Goal: Task Accomplishment & Management: Complete application form

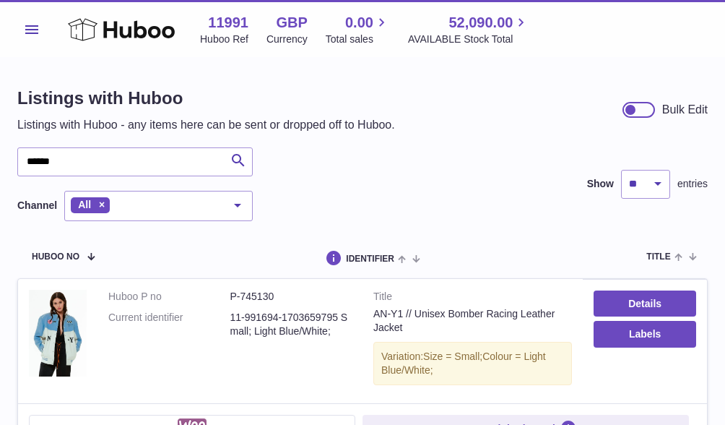
click at [36, 21] on button "Menu" at bounding box center [31, 29] width 29 height 29
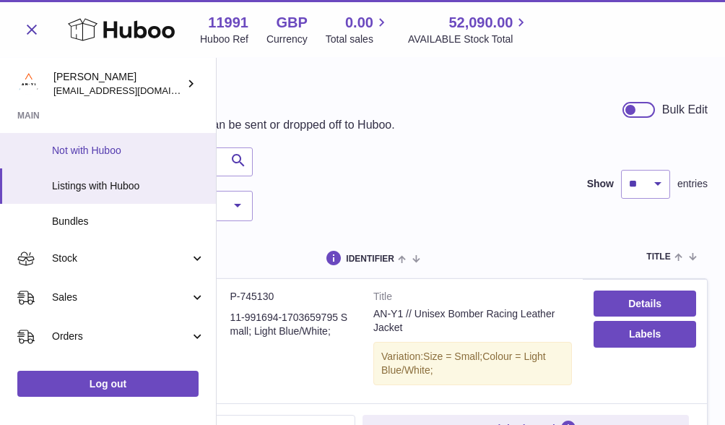
scroll to position [84, 0]
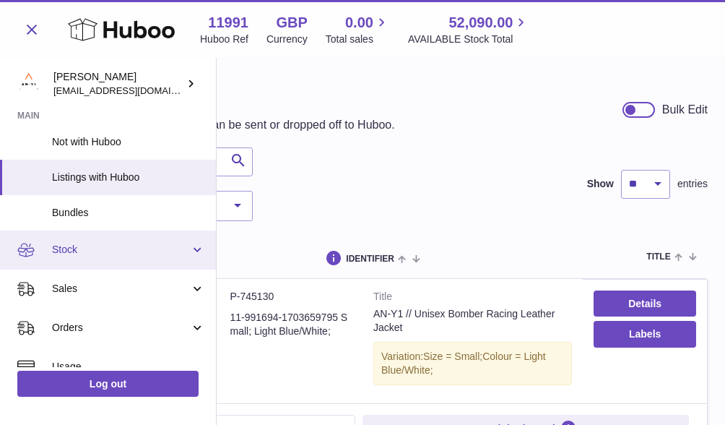
click at [95, 246] on span "Stock" at bounding box center [121, 250] width 138 height 14
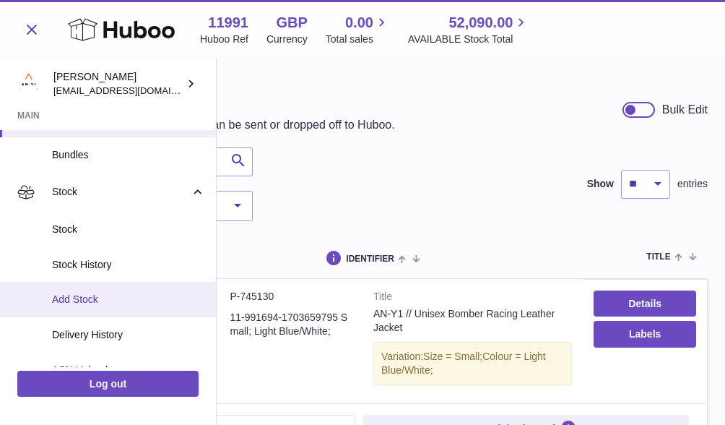
scroll to position [168, 0]
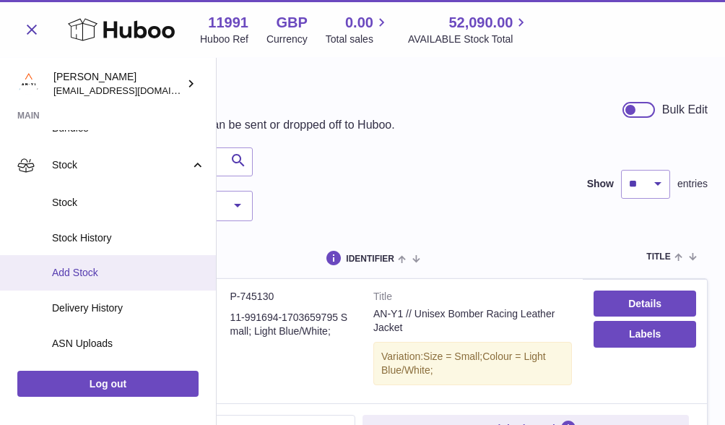
click at [99, 268] on span "Add Stock" at bounding box center [128, 273] width 153 height 14
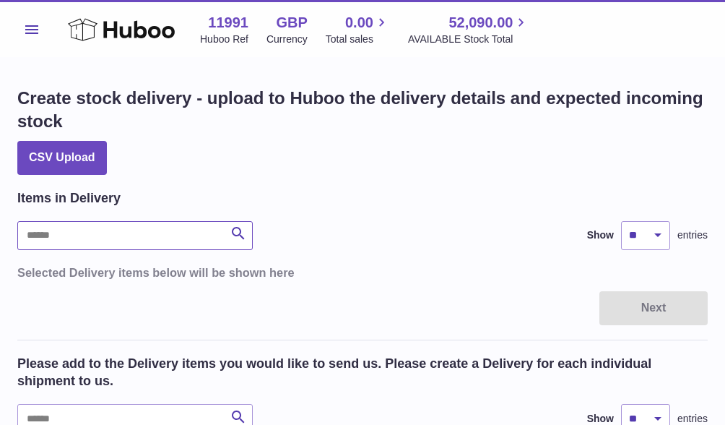
click at [64, 233] on input "text" at bounding box center [134, 235] width 235 height 29
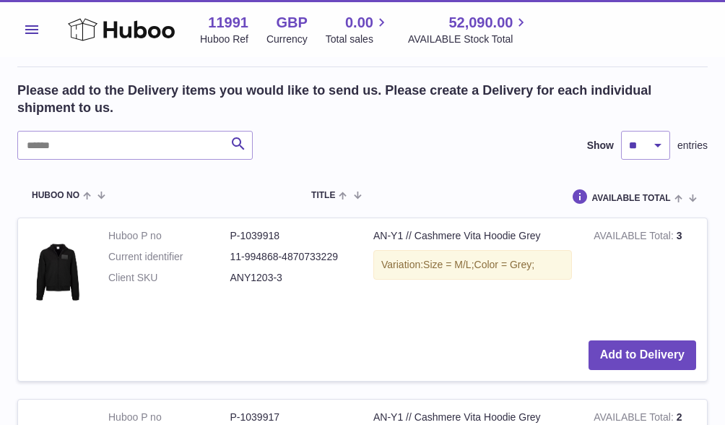
scroll to position [186, 0]
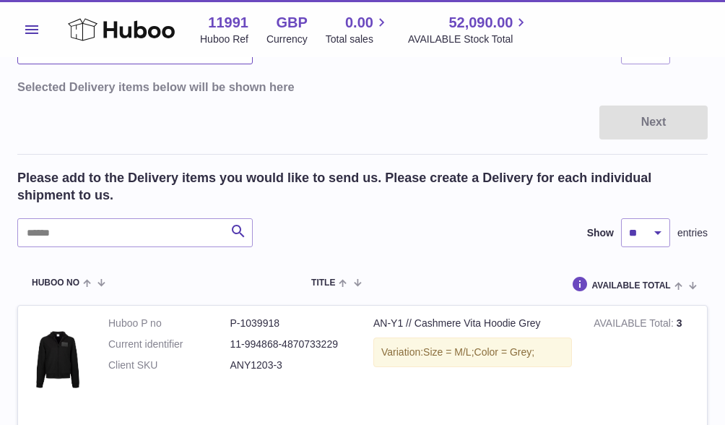
type input "******"
click at [78, 230] on input "text" at bounding box center [134, 232] width 235 height 29
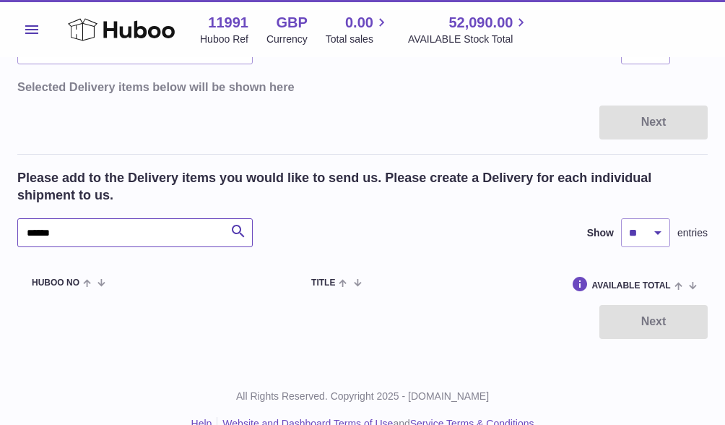
click at [36, 228] on input "******" at bounding box center [134, 232] width 235 height 29
type input "******"
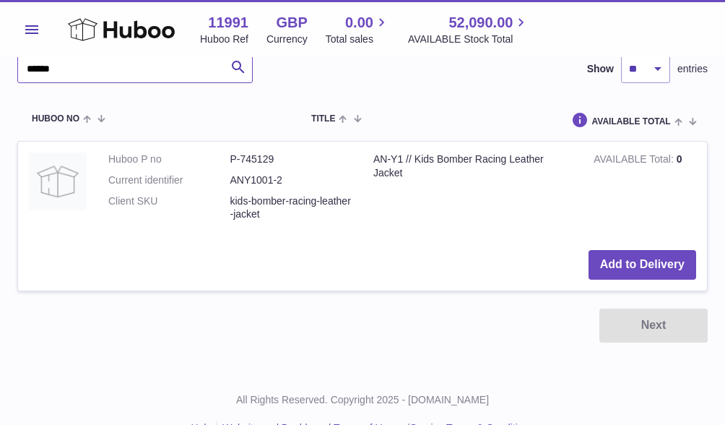
scroll to position [351, 0]
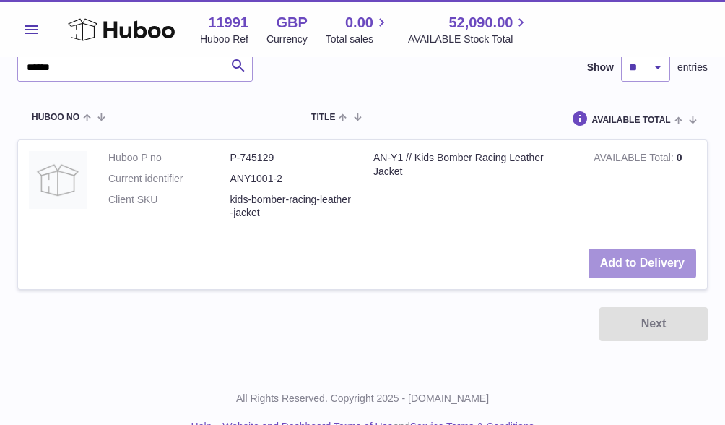
click at [625, 265] on button "Add to Delivery" at bounding box center [643, 263] width 108 height 30
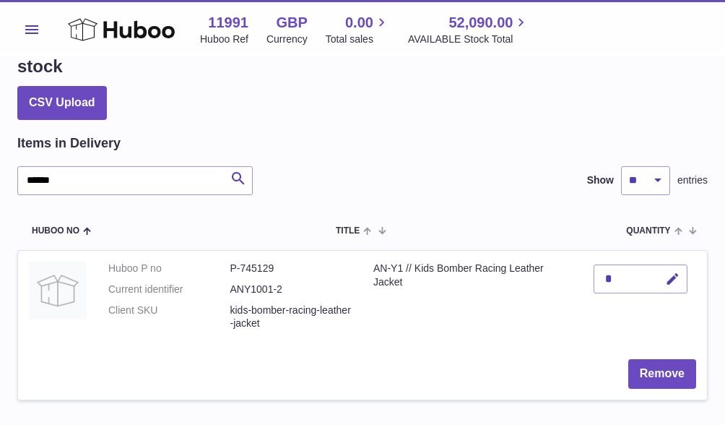
scroll to position [81, 0]
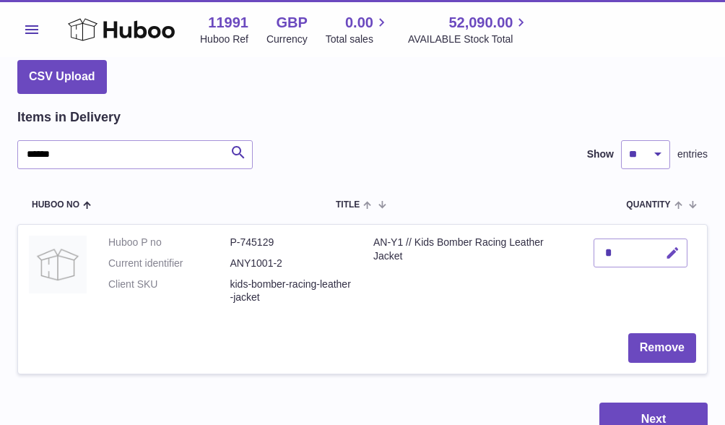
click at [675, 246] on icon "button" at bounding box center [672, 253] width 15 height 15
type input "*"
click at [661, 246] on button "submit" at bounding box center [670, 252] width 27 height 23
click at [84, 152] on input "******" at bounding box center [134, 154] width 235 height 29
type input "******"
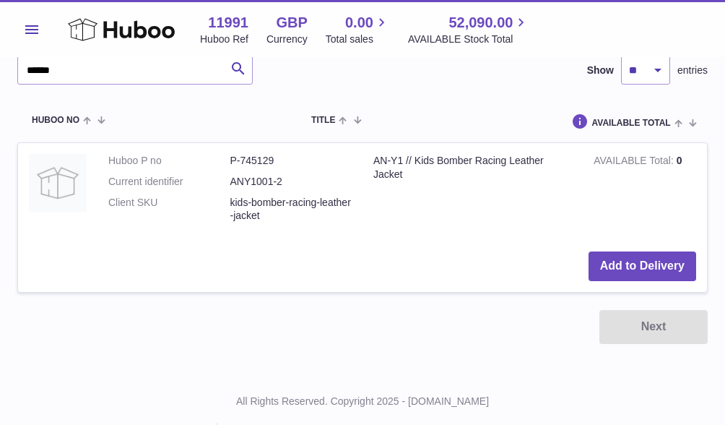
scroll to position [364, 0]
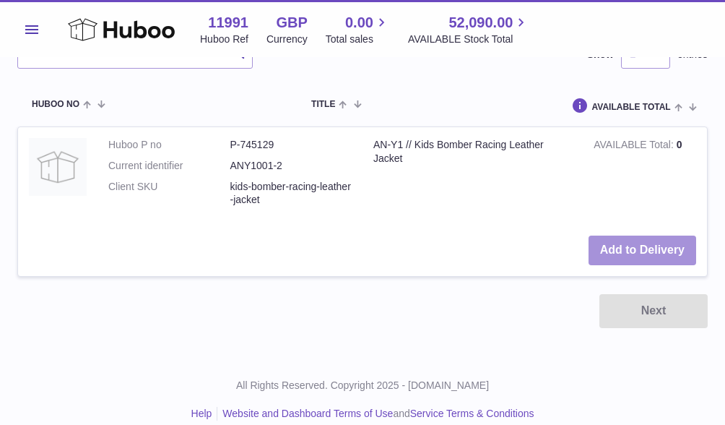
click at [638, 246] on button "Add to Delivery" at bounding box center [643, 250] width 108 height 30
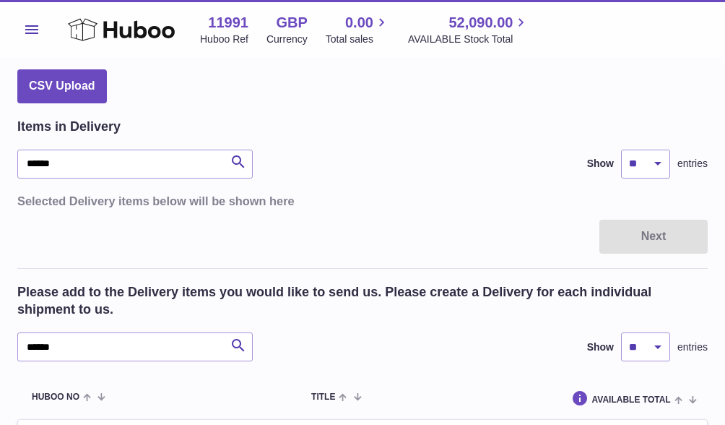
scroll to position [78, 0]
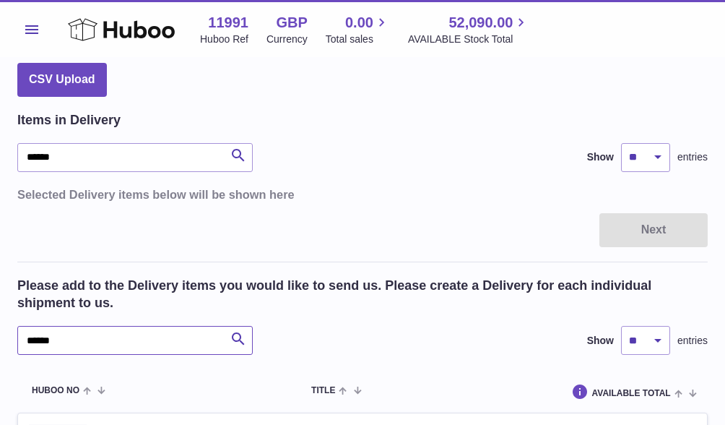
click at [88, 345] on input "******" at bounding box center [134, 340] width 235 height 29
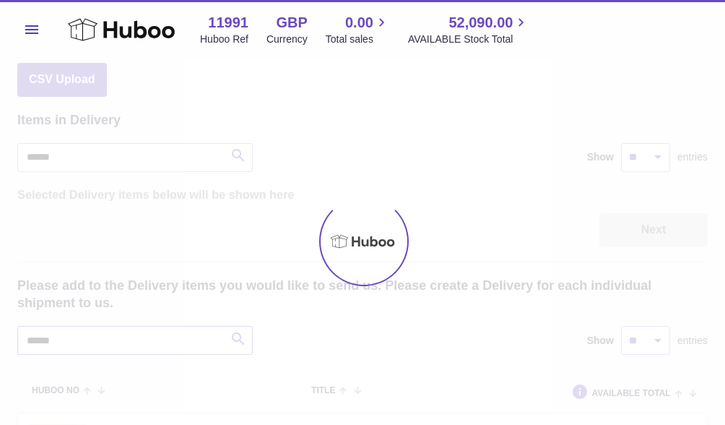
type input "******"
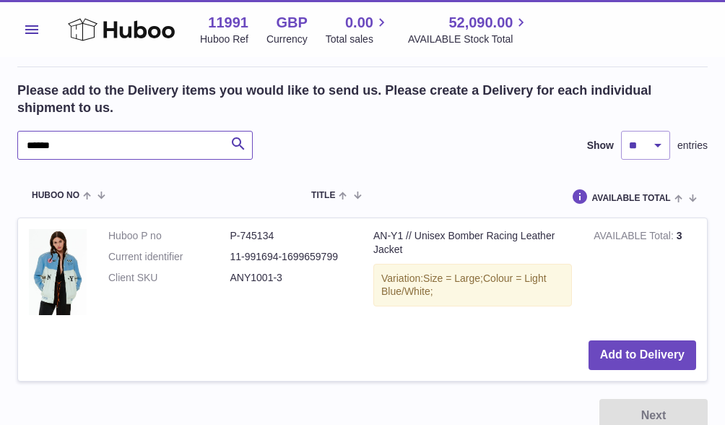
scroll to position [316, 0]
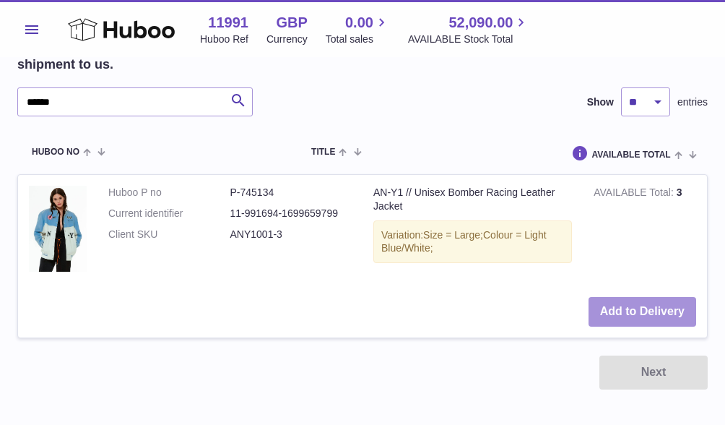
click at [656, 308] on button "Add to Delivery" at bounding box center [643, 312] width 108 height 30
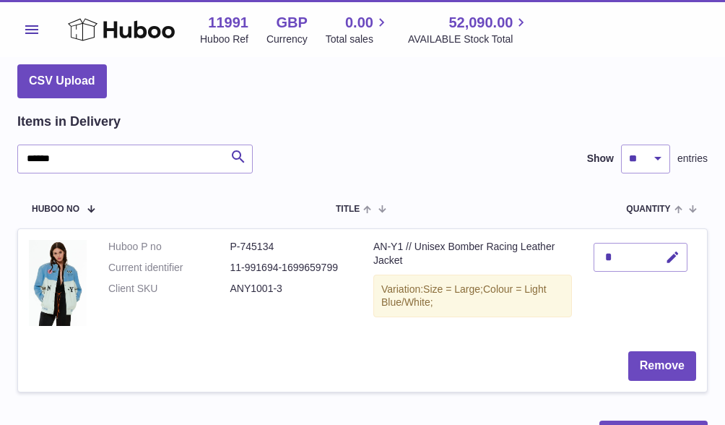
scroll to position [91, 0]
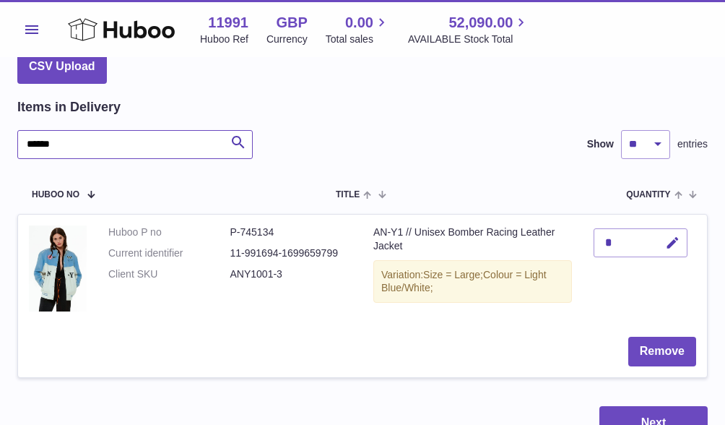
drag, startPoint x: 77, startPoint y: 139, endPoint x: -89, endPoint y: 133, distance: 166.2
click at [0, 133] on html ".st0{fill:#141414;}" at bounding box center [362, 121] width 725 height 425
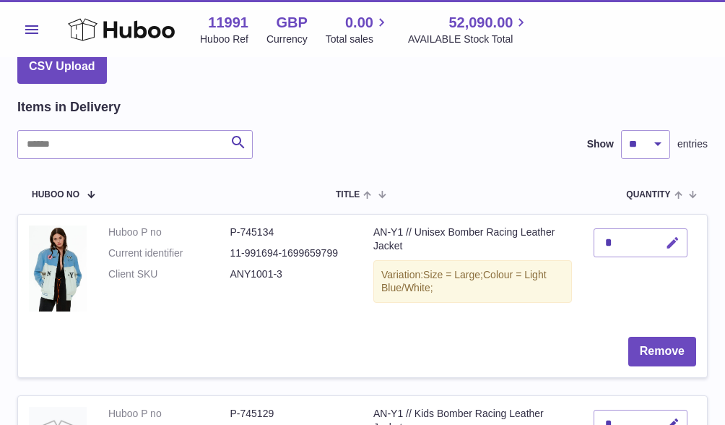
click at [673, 241] on icon "button" at bounding box center [672, 242] width 15 height 15
type input "*"
click at [685, 246] on button "submit" at bounding box center [670, 242] width 27 height 23
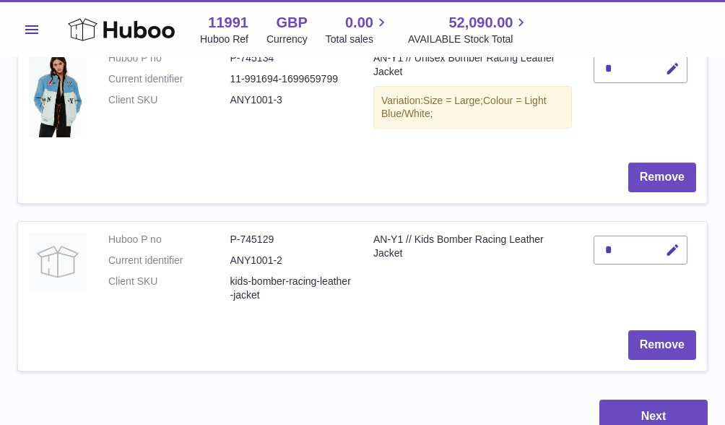
scroll to position [267, 0]
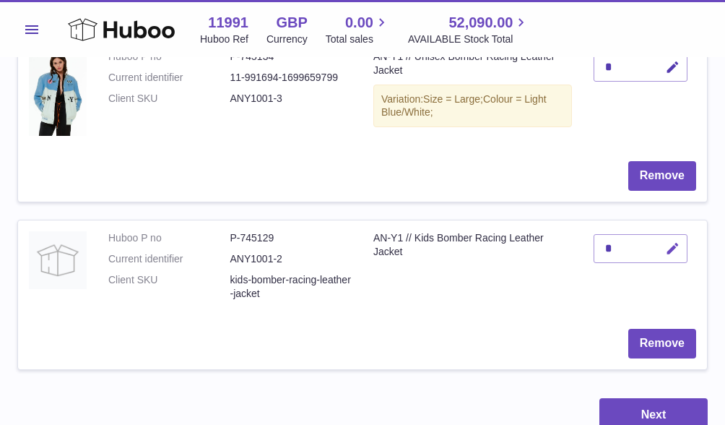
click at [677, 246] on icon "button" at bounding box center [672, 248] width 15 height 15
type input "*"
click at [670, 248] on icon "submit" at bounding box center [673, 248] width 13 height 13
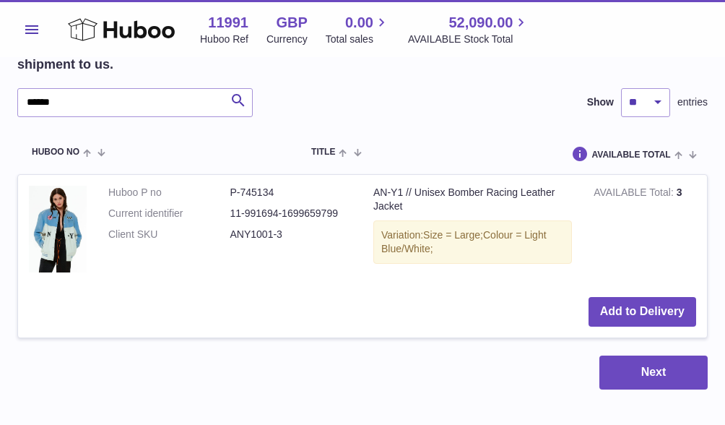
scroll to position [610, 0]
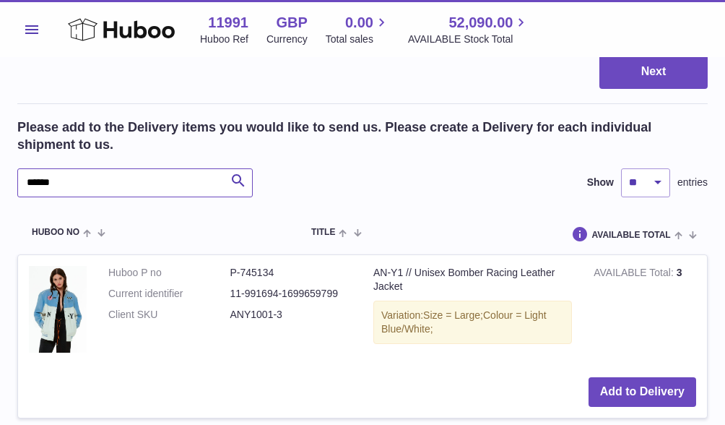
click at [69, 179] on input "******" at bounding box center [134, 182] width 235 height 29
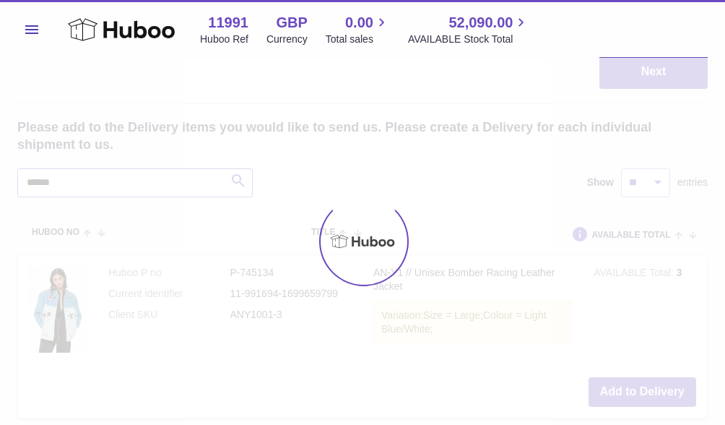
type input "******"
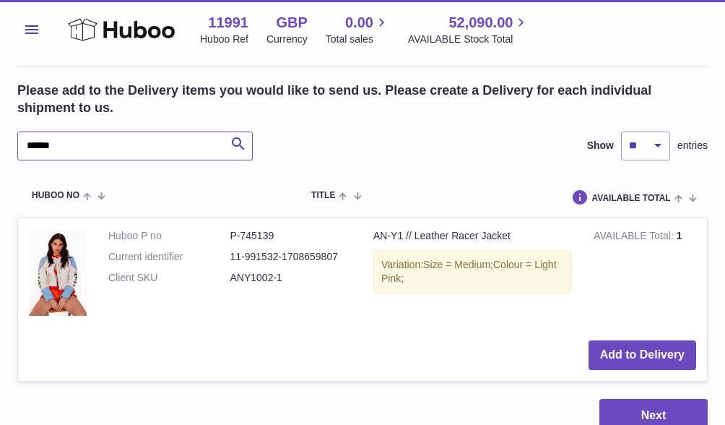
scroll to position [646, 0]
click at [666, 347] on button "Add to Delivery" at bounding box center [643, 355] width 108 height 30
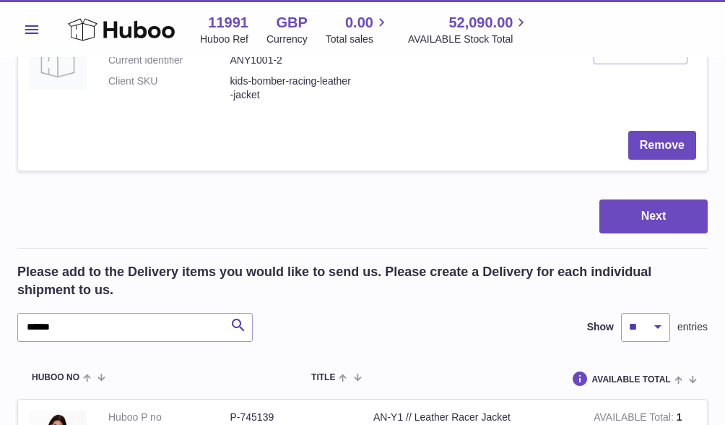
click at [177, 161] on td "Remove" at bounding box center [362, 145] width 689 height 51
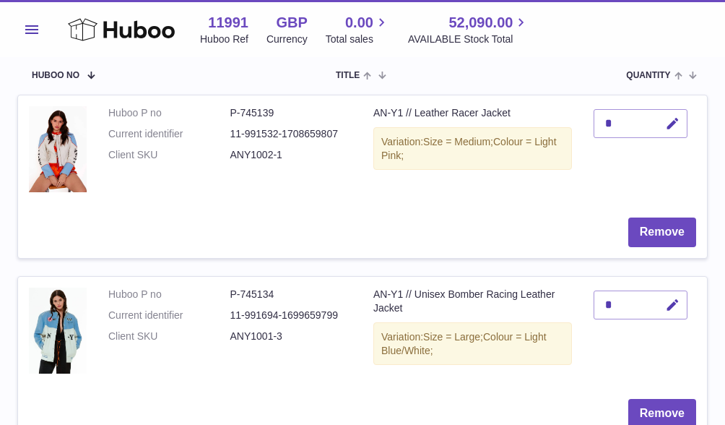
scroll to position [209, 0]
click at [676, 120] on icon "button" at bounding box center [672, 124] width 15 height 15
type input "*"
click at [667, 124] on button "submit" at bounding box center [670, 124] width 27 height 23
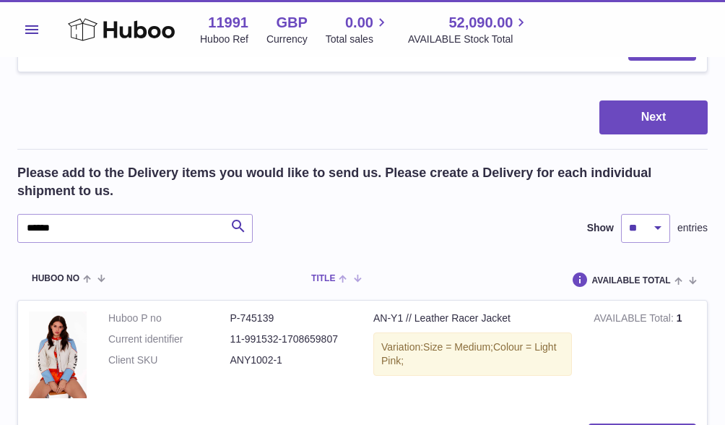
scroll to position [753, 0]
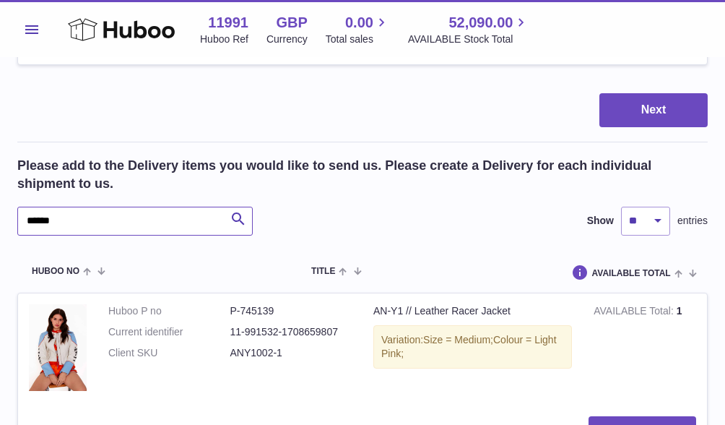
click at [77, 215] on input "******" at bounding box center [134, 221] width 235 height 29
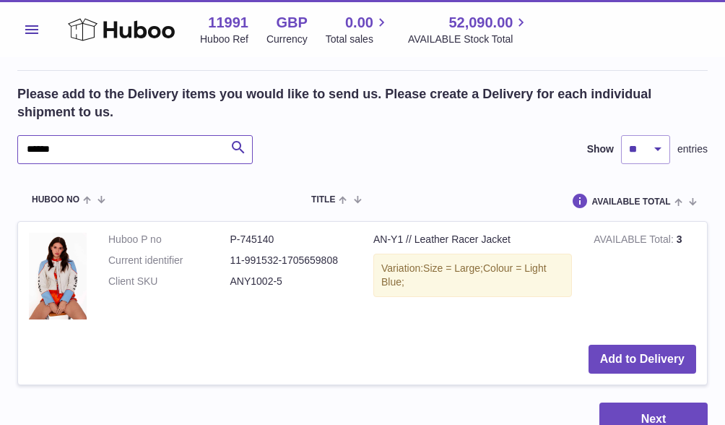
scroll to position [832, 0]
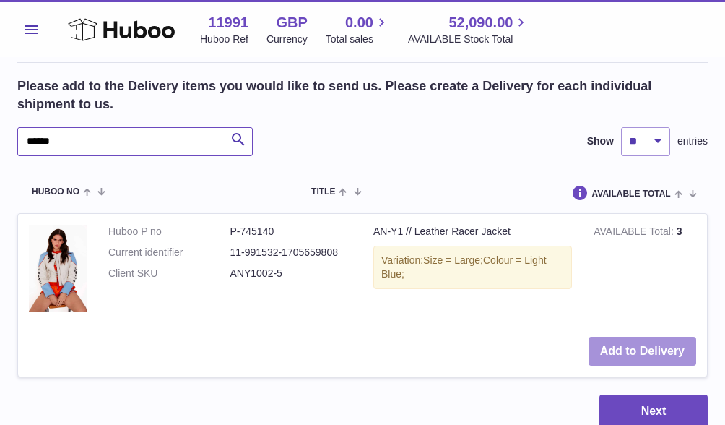
type input "******"
click at [652, 347] on button "Add to Delivery" at bounding box center [643, 352] width 108 height 30
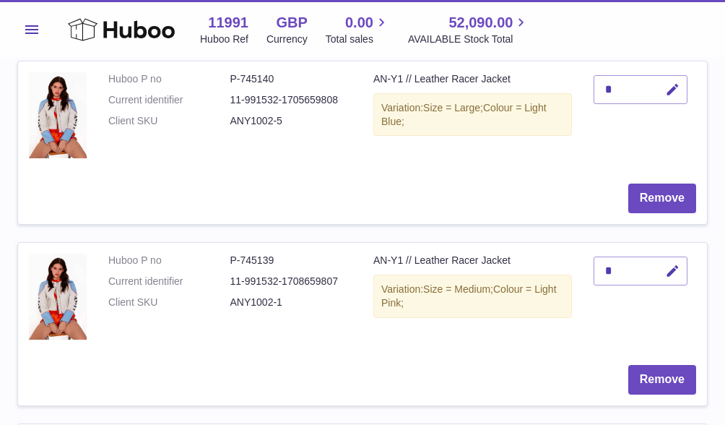
scroll to position [243, 0]
click at [672, 90] on icon "button" at bounding box center [672, 90] width 15 height 15
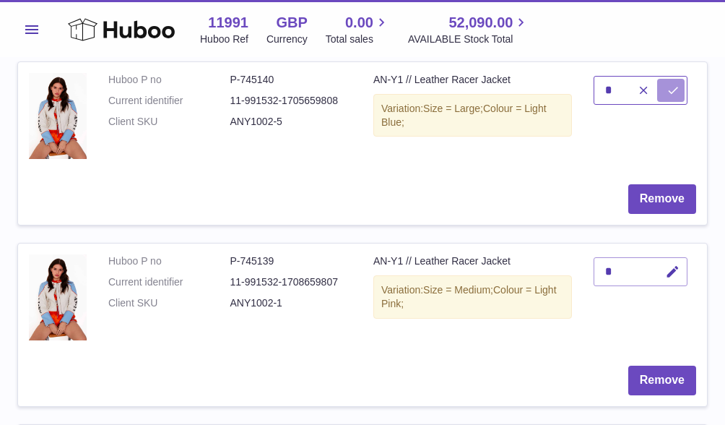
type input "*"
click at [673, 92] on icon "submit" at bounding box center [673, 90] width 13 height 13
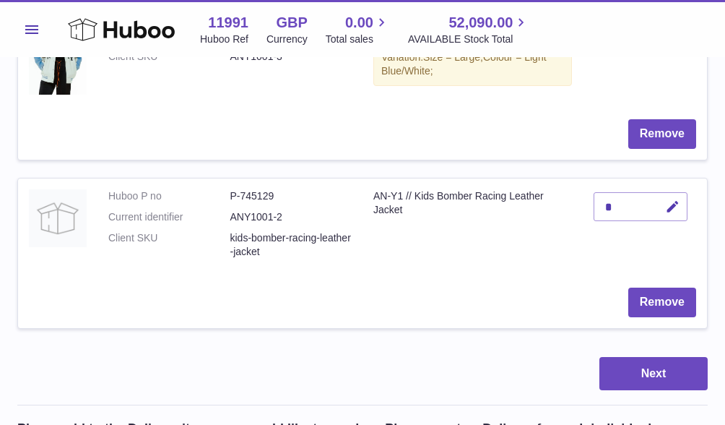
scroll to position [844, 0]
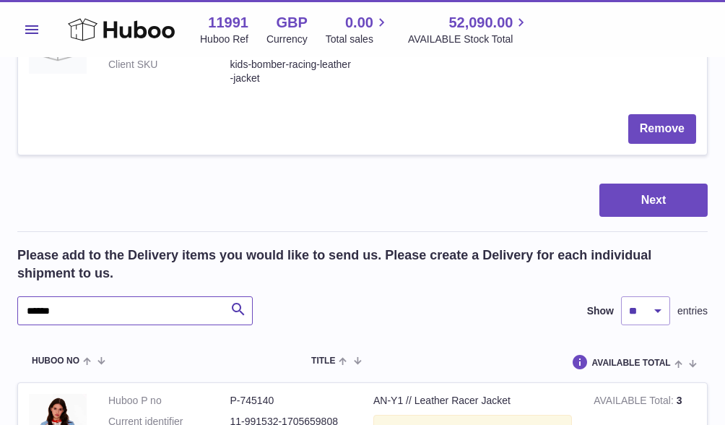
click at [78, 298] on input "******" at bounding box center [134, 310] width 235 height 29
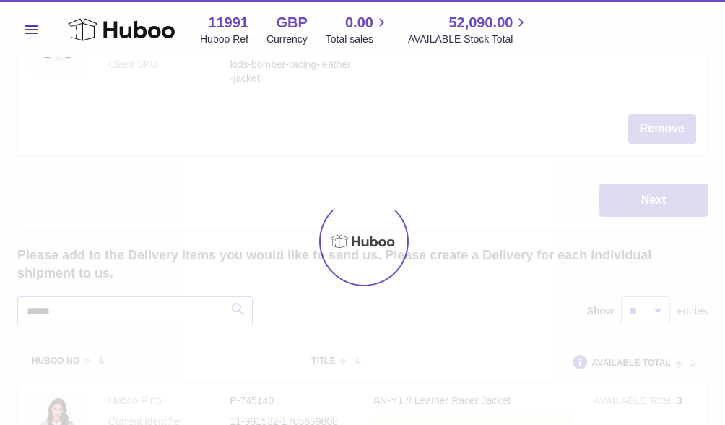
type input "******"
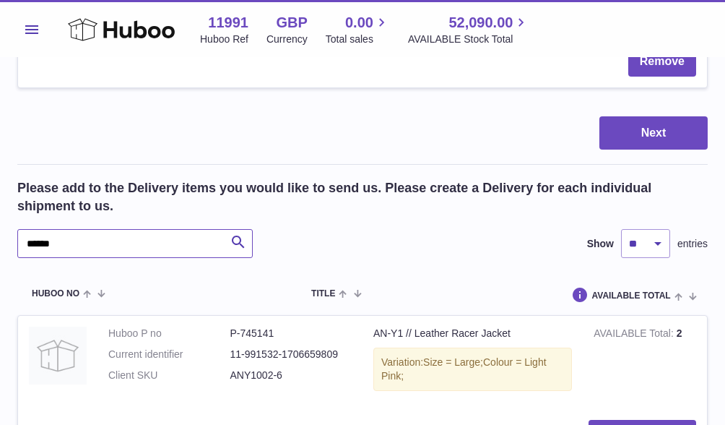
scroll to position [924, 0]
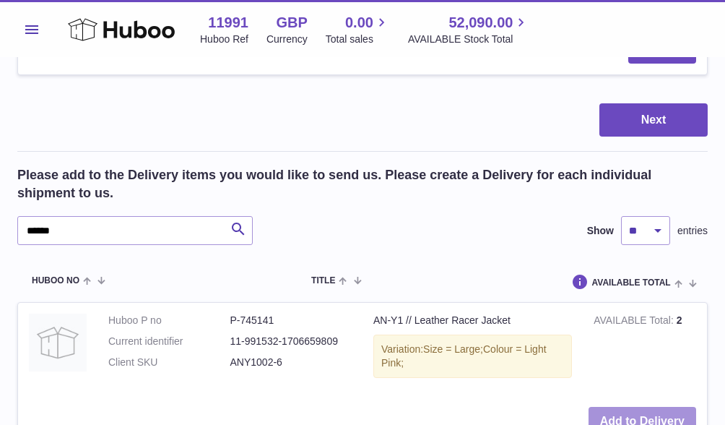
click at [619, 413] on button "Add to Delivery" at bounding box center [643, 422] width 108 height 30
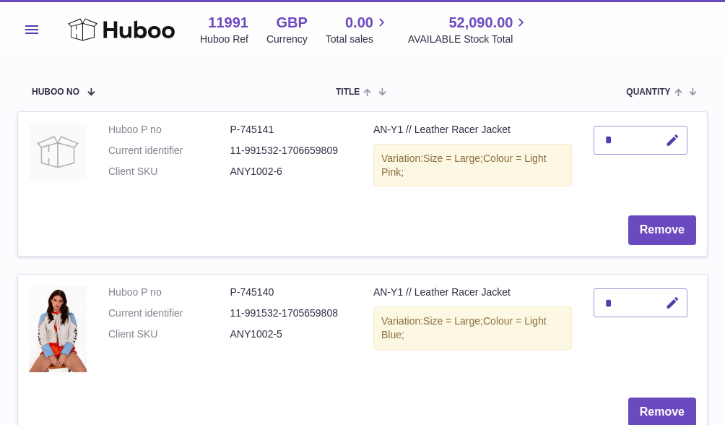
scroll to position [204, 0]
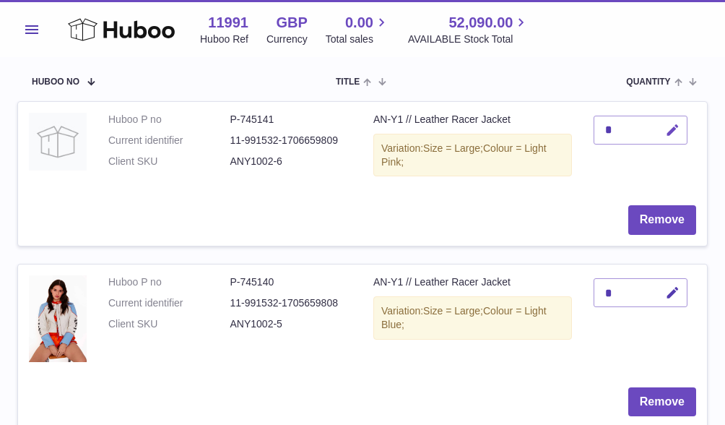
click at [670, 126] on icon "button" at bounding box center [672, 130] width 15 height 15
type input "*"
click at [676, 127] on icon "submit" at bounding box center [673, 130] width 13 height 13
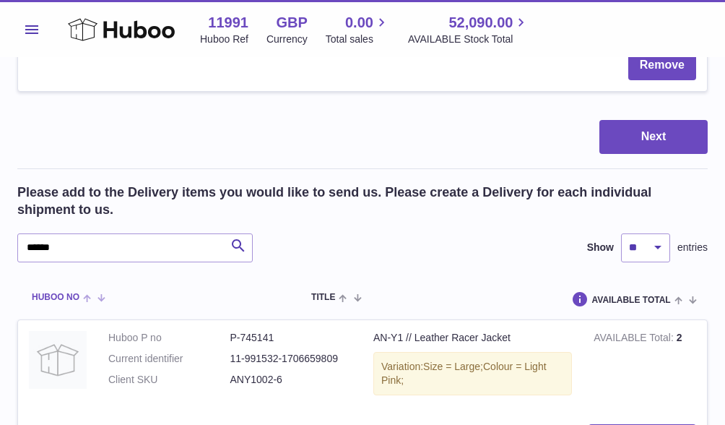
scroll to position [1075, 0]
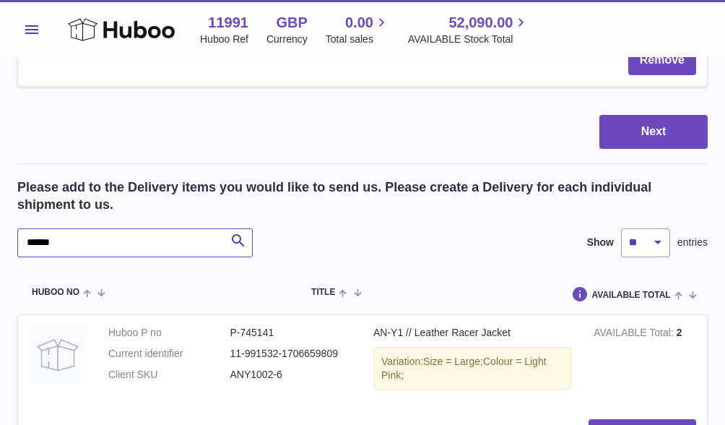
click at [79, 228] on input "******" at bounding box center [134, 242] width 235 height 29
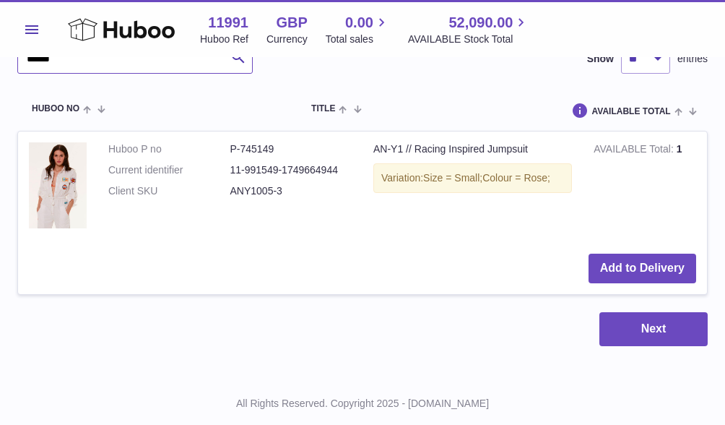
scroll to position [1278, 0]
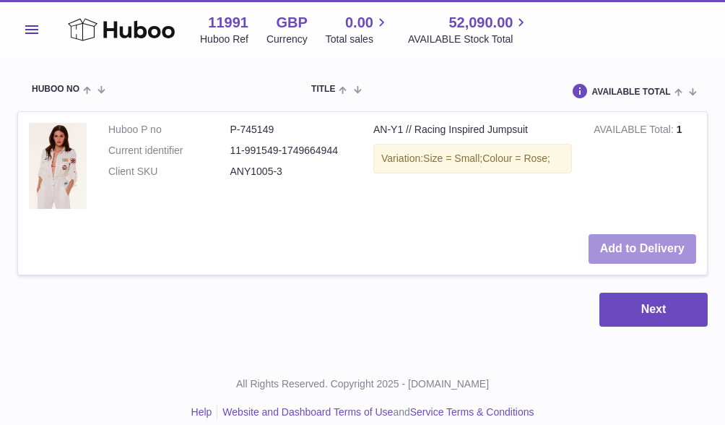
click at [628, 241] on button "Add to Delivery" at bounding box center [643, 249] width 108 height 30
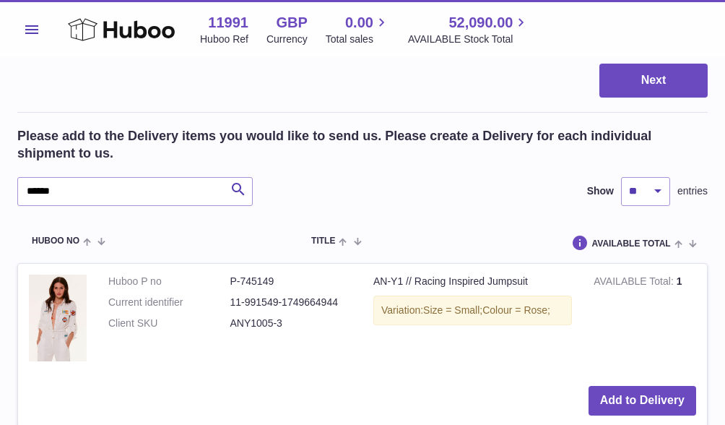
scroll to position [1241, 0]
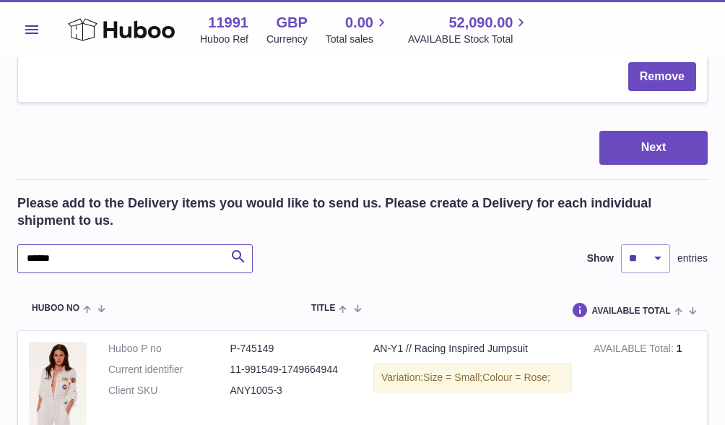
click at [116, 251] on input "******" at bounding box center [134, 258] width 235 height 29
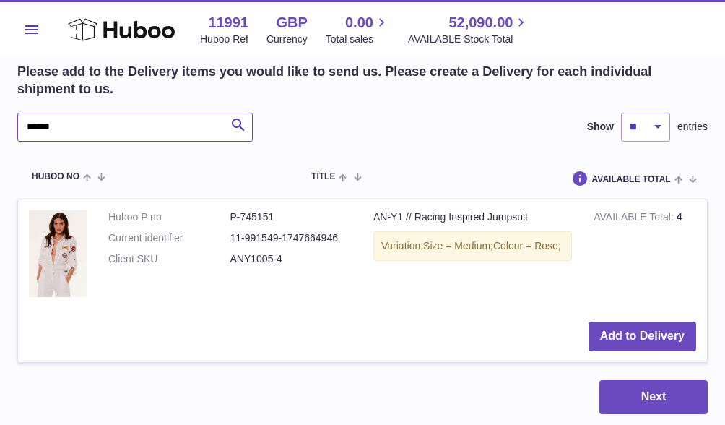
scroll to position [1378, 0]
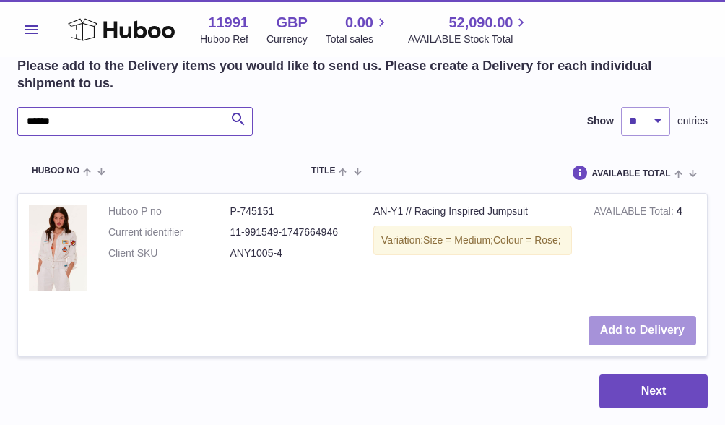
type input "******"
click at [628, 326] on button "Add to Delivery" at bounding box center [643, 331] width 108 height 30
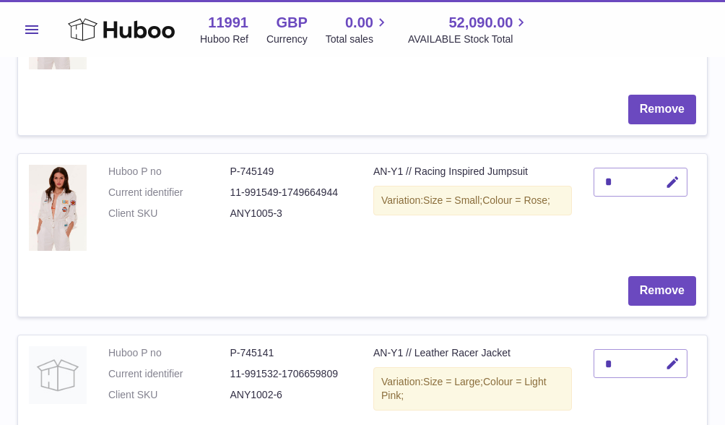
scroll to position [316, 0]
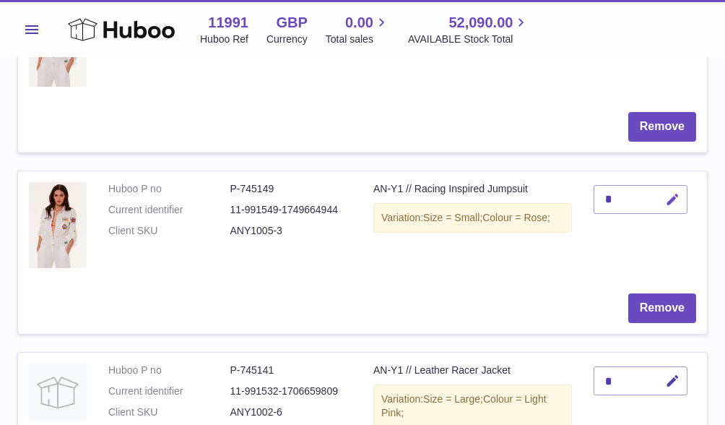
click at [669, 200] on icon "button" at bounding box center [672, 199] width 15 height 15
click at [482, 295] on td "Remove" at bounding box center [362, 307] width 689 height 51
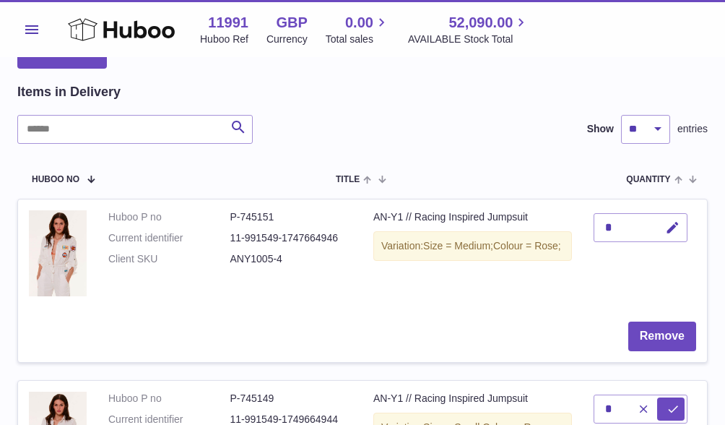
scroll to position [102, 0]
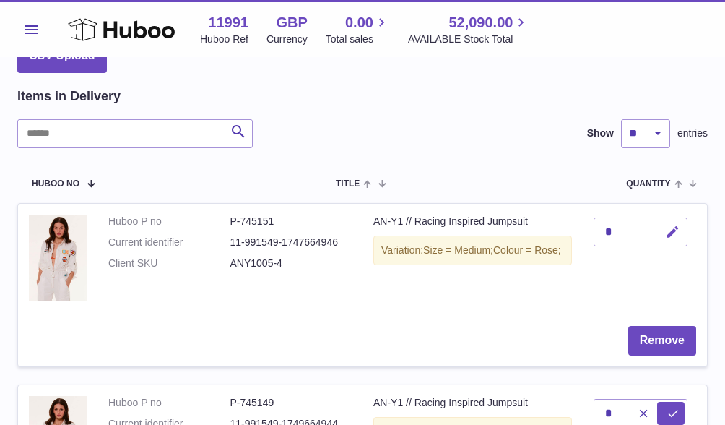
click at [672, 225] on icon "button" at bounding box center [672, 232] width 15 height 15
type input "*"
click at [681, 225] on button "submit" at bounding box center [670, 231] width 27 height 23
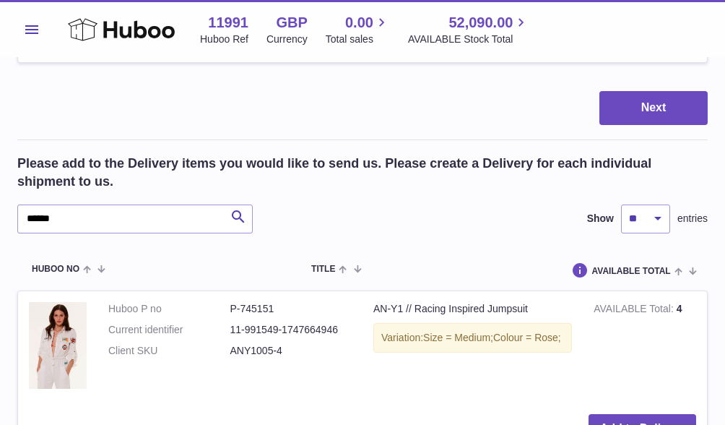
scroll to position [1465, 0]
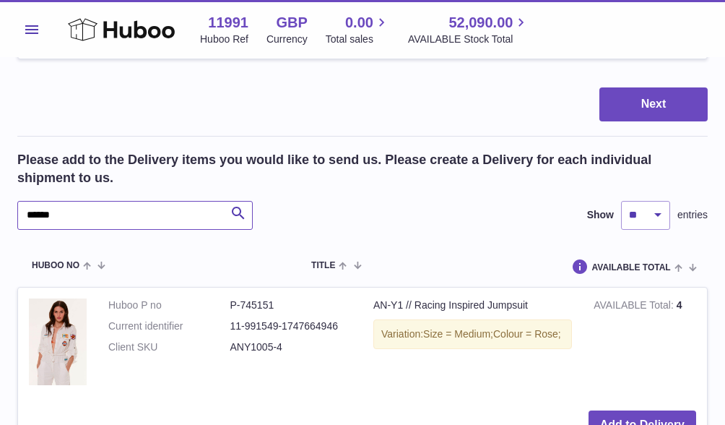
click at [65, 202] on input "******" at bounding box center [134, 215] width 235 height 29
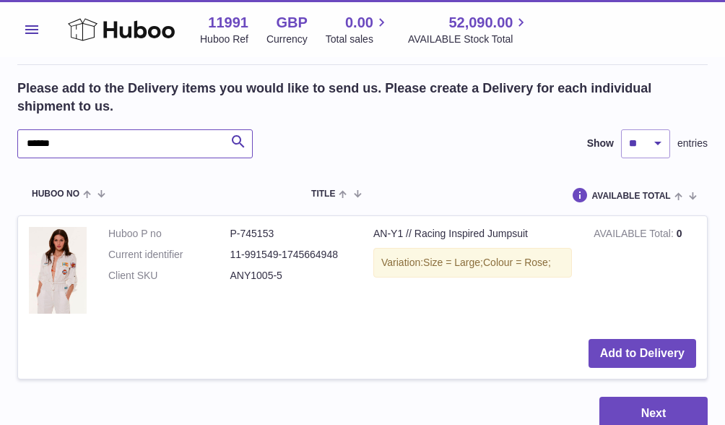
scroll to position [1538, 0]
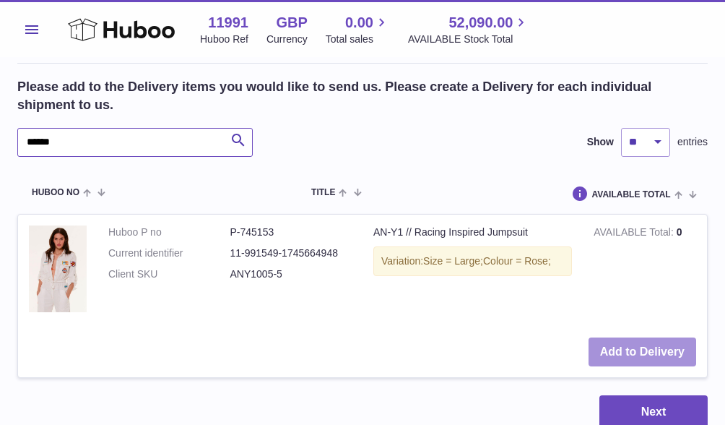
type input "******"
click at [618, 337] on button "Add to Delivery" at bounding box center [643, 352] width 108 height 30
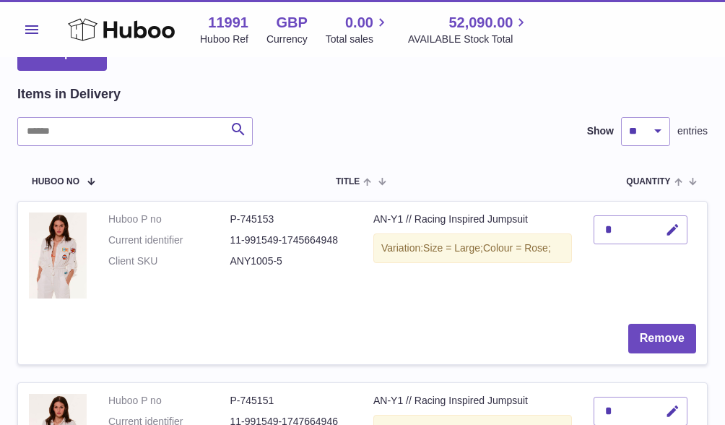
scroll to position [155, 0]
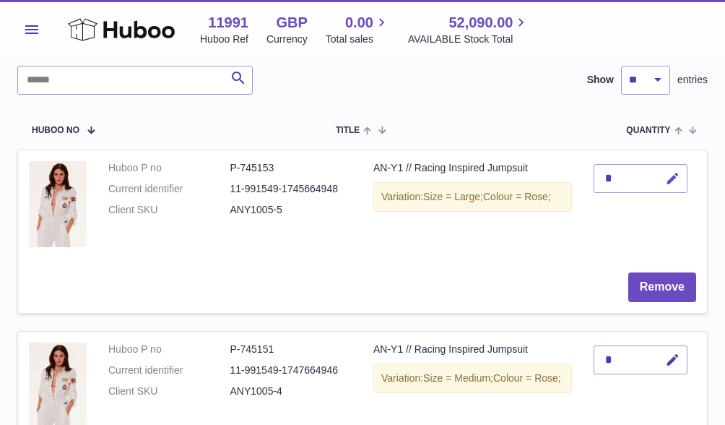
click at [678, 178] on icon "button" at bounding box center [672, 178] width 15 height 15
type input "*"
click at [672, 172] on icon "submit" at bounding box center [673, 178] width 13 height 13
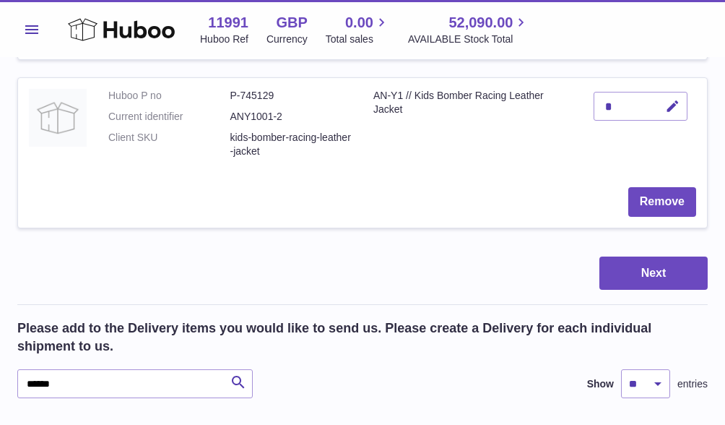
scroll to position [1539, 0]
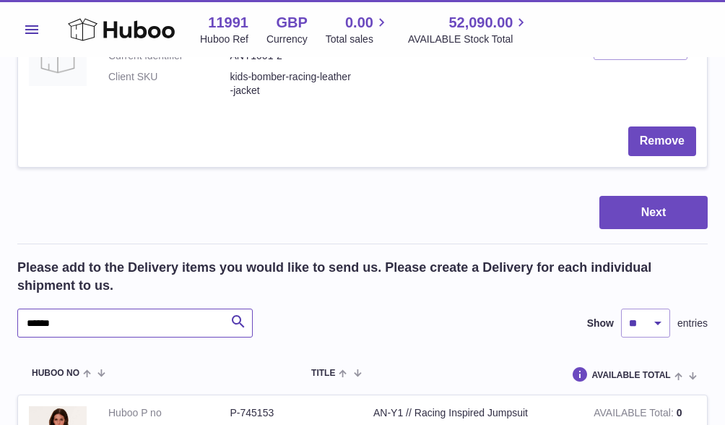
drag, startPoint x: 90, startPoint y: 308, endPoint x: 0, endPoint y: 298, distance: 90.8
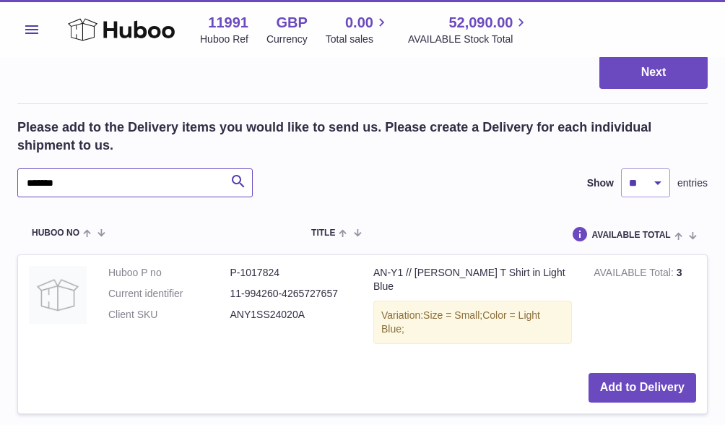
scroll to position [1575, 0]
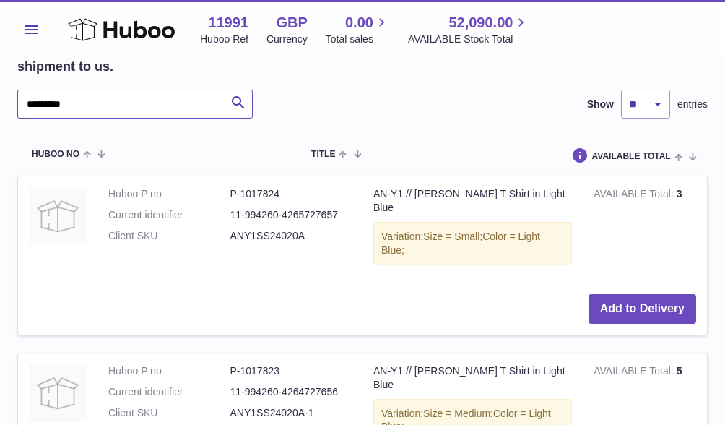
scroll to position [1764, 0]
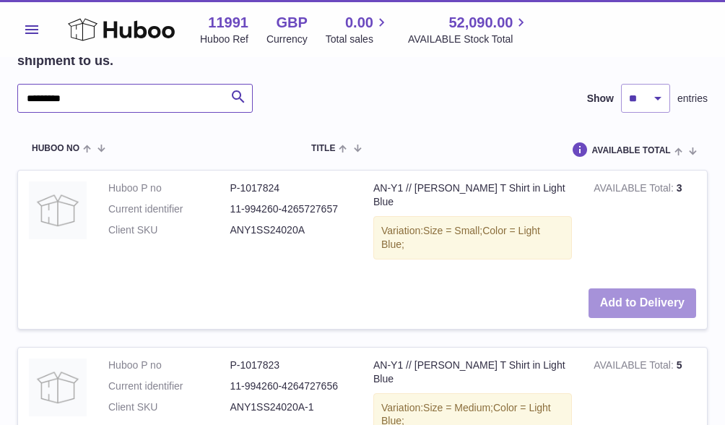
type input "*********"
click at [661, 288] on button "Add to Delivery" at bounding box center [643, 303] width 108 height 30
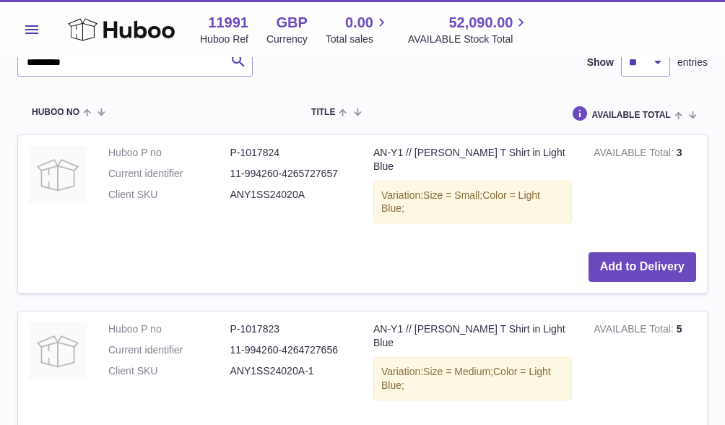
scroll to position [1981, 0]
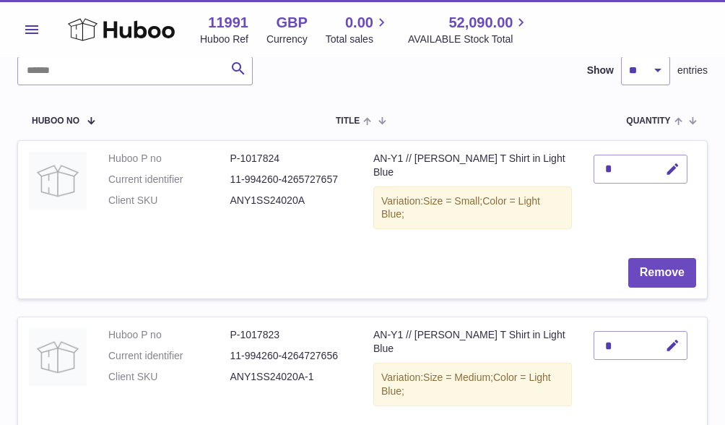
scroll to position [181, 0]
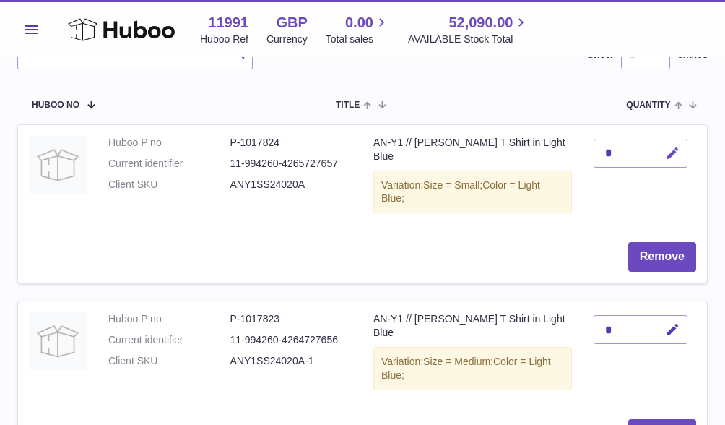
click at [675, 150] on icon "button" at bounding box center [672, 153] width 15 height 15
type input "*"
click at [672, 148] on icon "submit" at bounding box center [673, 153] width 13 height 13
click at [672, 322] on icon "button" at bounding box center [672, 329] width 15 height 15
type input "*"
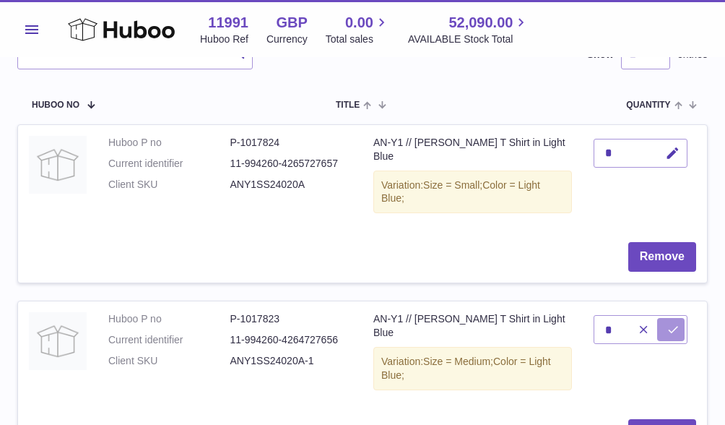
click at [663, 318] on button "submit" at bounding box center [670, 329] width 27 height 23
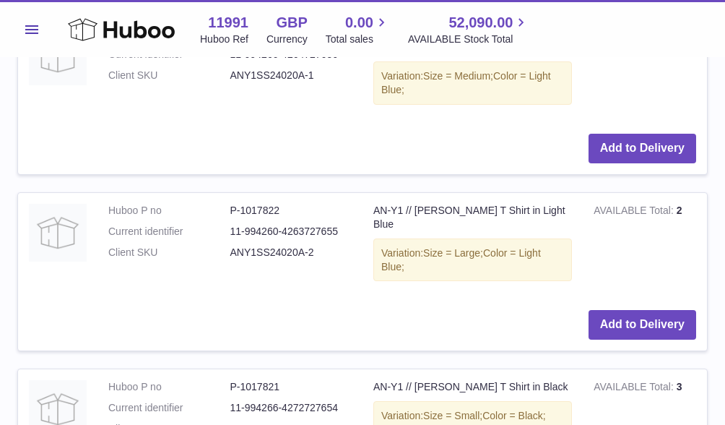
scroll to position [2443, 0]
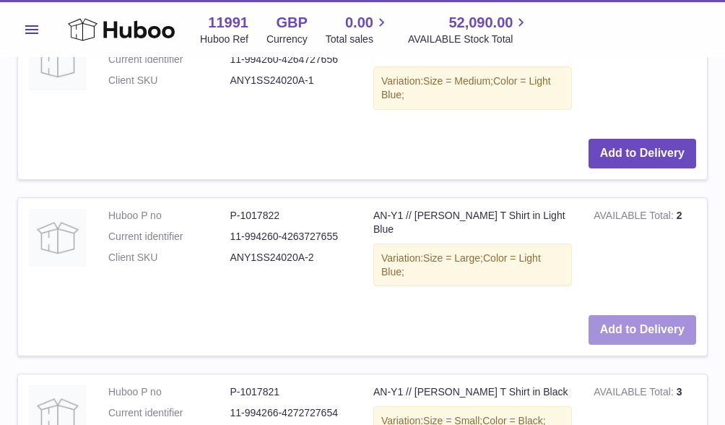
click at [661, 315] on button "Add to Delivery" at bounding box center [643, 330] width 108 height 30
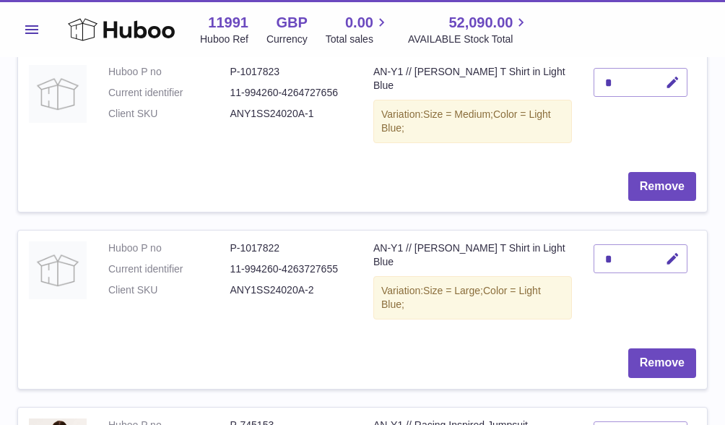
scroll to position [441, 0]
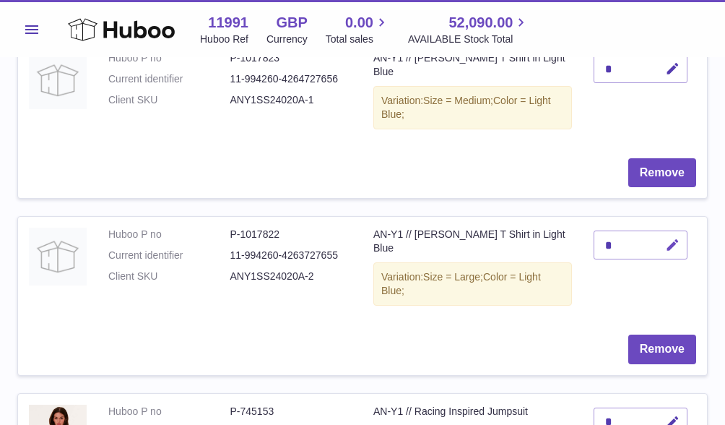
click at [670, 238] on icon "button" at bounding box center [672, 245] width 15 height 15
type input "*"
click at [677, 238] on icon "submit" at bounding box center [673, 244] width 13 height 13
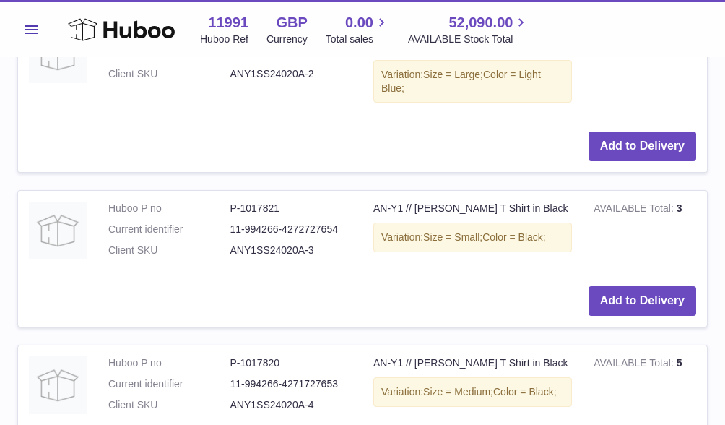
scroll to position [2667, 0]
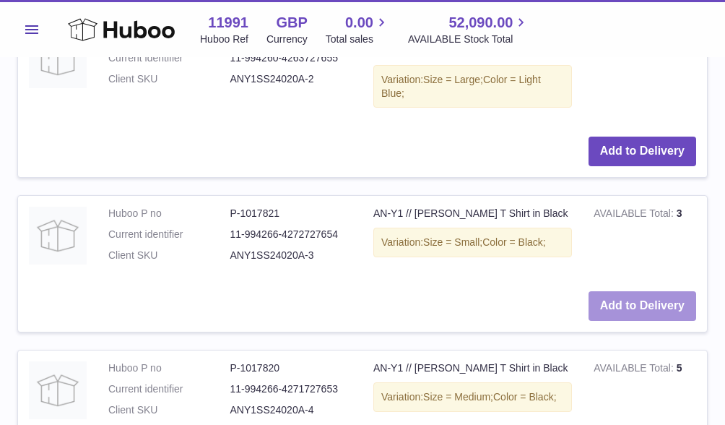
click at [623, 291] on button "Add to Delivery" at bounding box center [643, 306] width 108 height 30
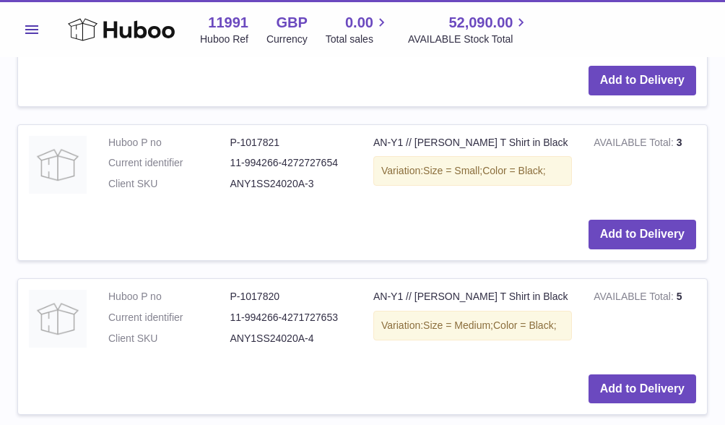
scroll to position [2719, 0]
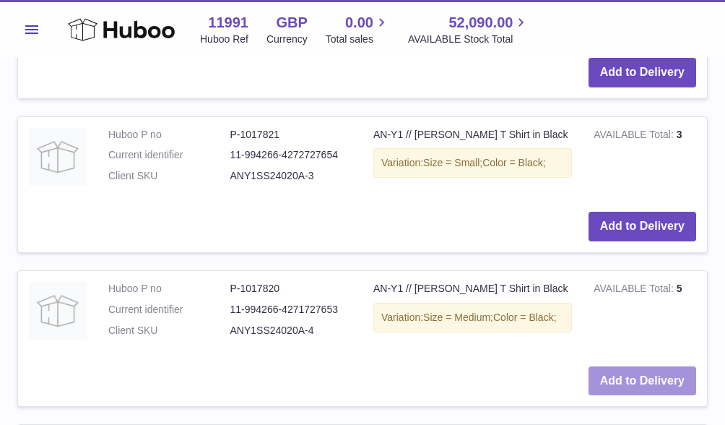
click at [625, 366] on button "Add to Delivery" at bounding box center [643, 381] width 108 height 30
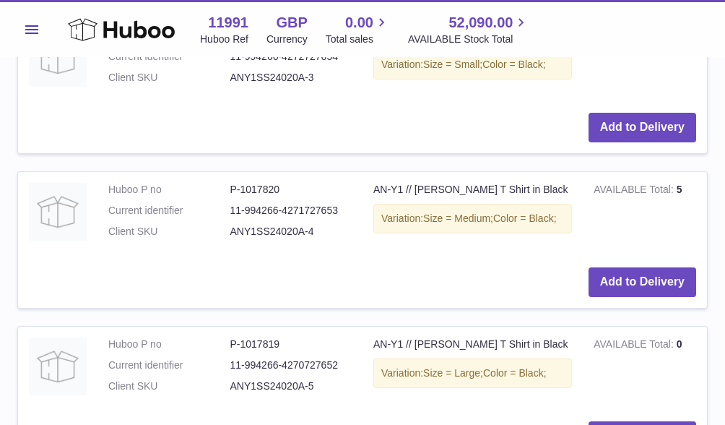
scroll to position [2797, 0]
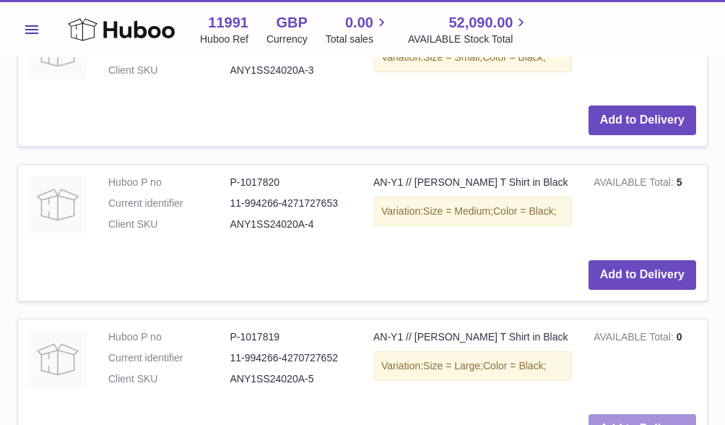
click at [649, 414] on button "Add to Delivery" at bounding box center [643, 429] width 108 height 30
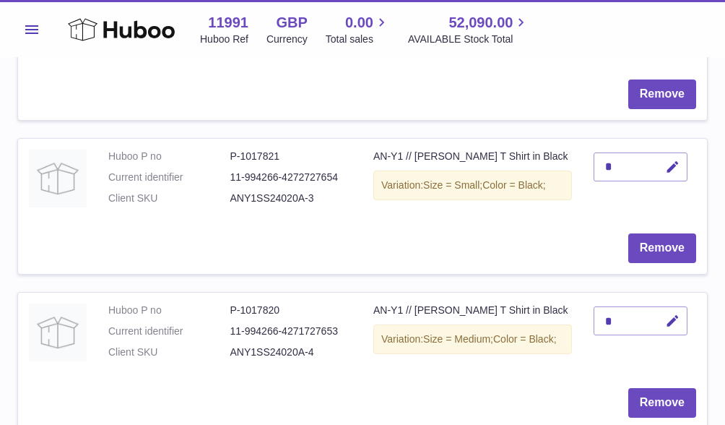
scroll to position [702, 0]
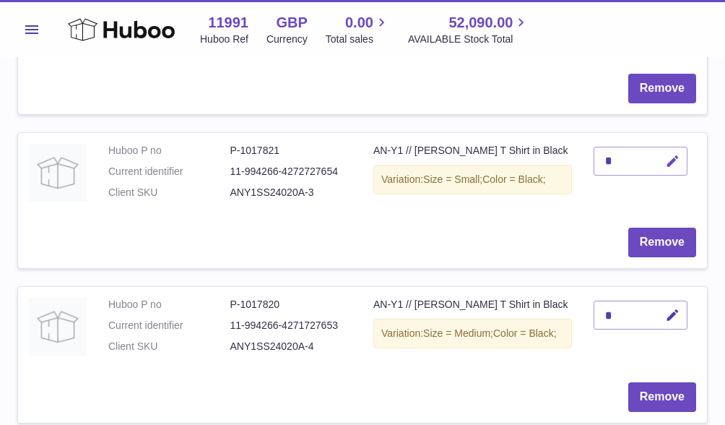
click at [680, 154] on icon "button" at bounding box center [672, 161] width 15 height 15
type input "*"
click at [670, 155] on icon "submit" at bounding box center [673, 161] width 13 height 13
click at [680, 308] on icon "button" at bounding box center [672, 315] width 15 height 15
type input "*"
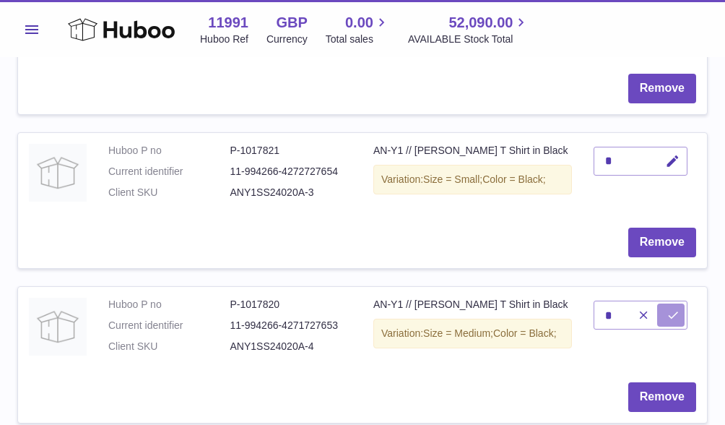
click at [668, 308] on icon "submit" at bounding box center [673, 314] width 13 height 13
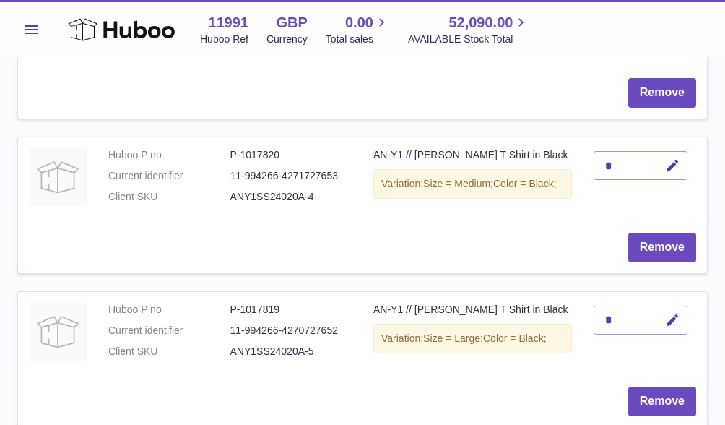
scroll to position [867, 0]
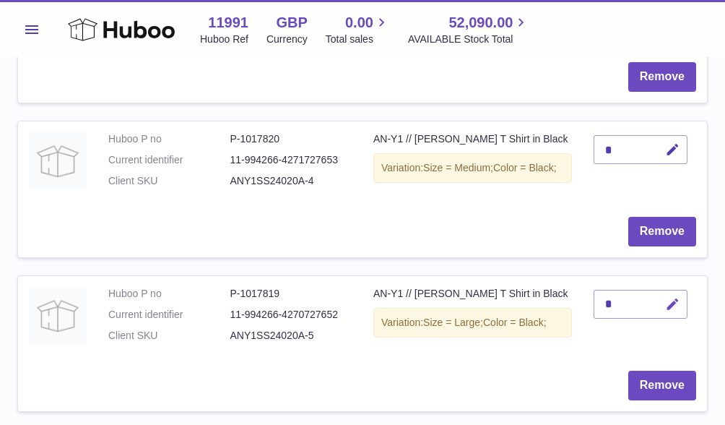
click at [674, 297] on icon "button" at bounding box center [672, 304] width 15 height 15
type input "*"
click at [677, 298] on icon "submit" at bounding box center [673, 304] width 13 height 13
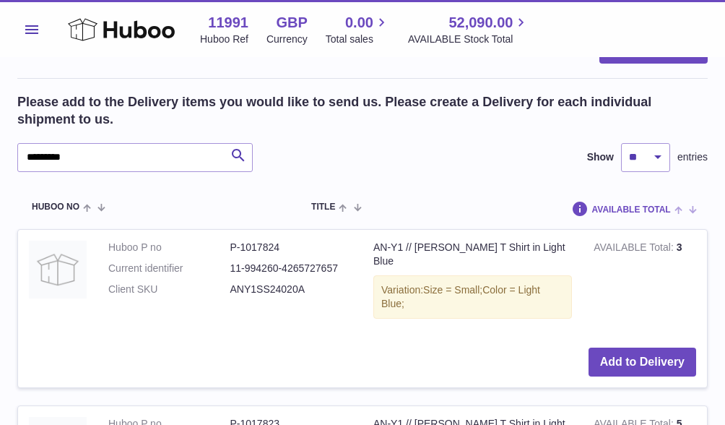
scroll to position [1833, 0]
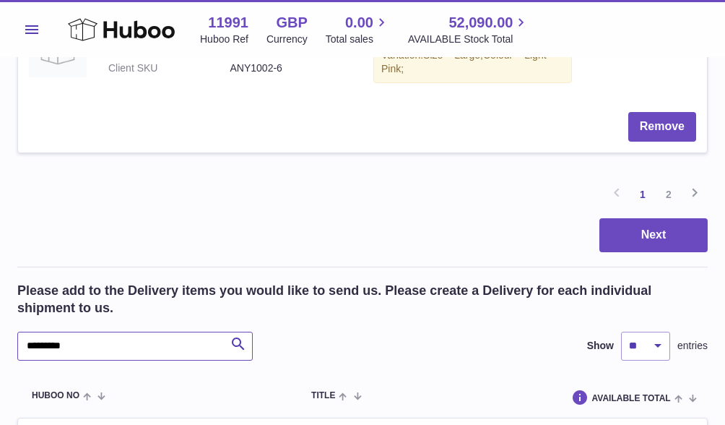
click at [78, 332] on input "*********" at bounding box center [134, 346] width 235 height 29
type input "**********"
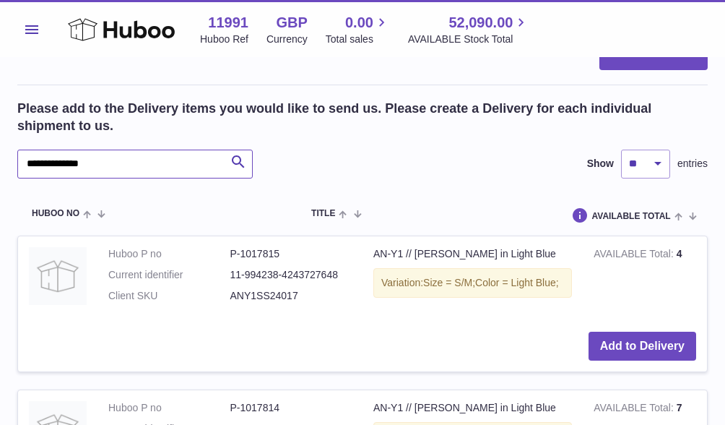
scroll to position [2054, 0]
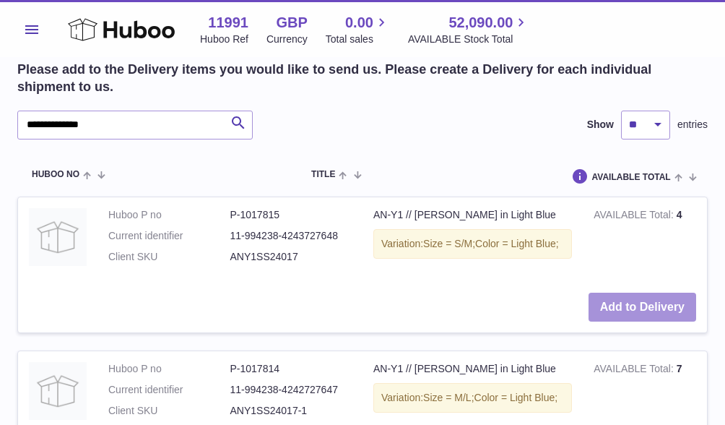
click at [649, 293] on button "Add to Delivery" at bounding box center [643, 308] width 108 height 30
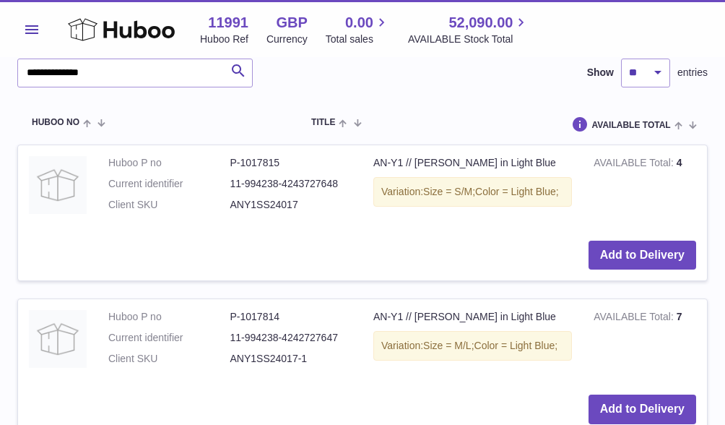
scroll to position [2113, 0]
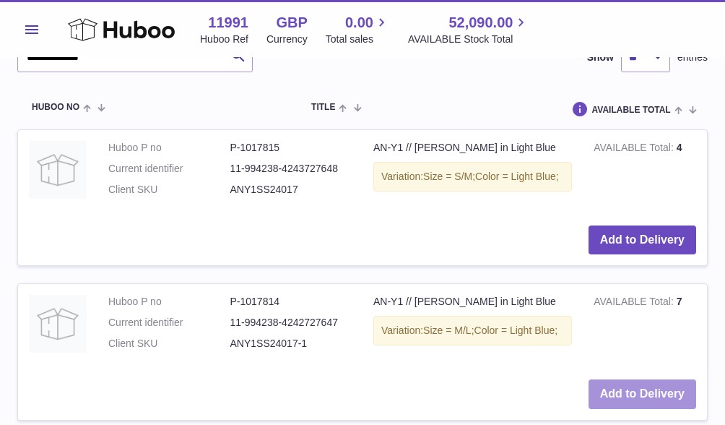
click at [633, 379] on button "Add to Delivery" at bounding box center [643, 394] width 108 height 30
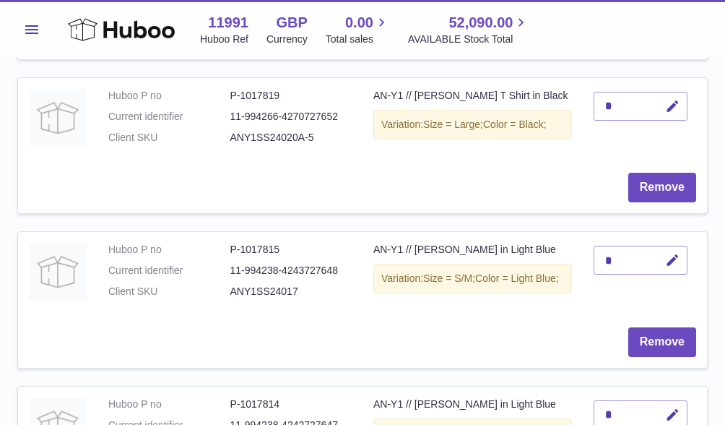
scroll to position [1065, 0]
click at [673, 253] on icon "button" at bounding box center [672, 260] width 15 height 15
type input "*"
click at [681, 248] on button "submit" at bounding box center [670, 259] width 27 height 23
click at [670, 407] on icon "button" at bounding box center [672, 414] width 15 height 15
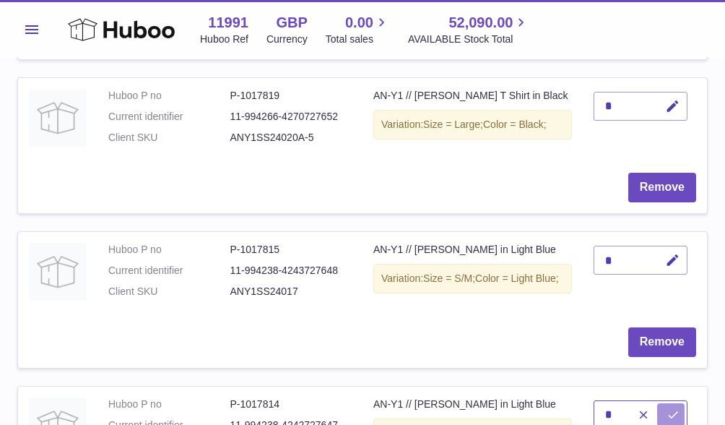
type input "*"
click at [673, 408] on icon "submit" at bounding box center [673, 414] width 13 height 13
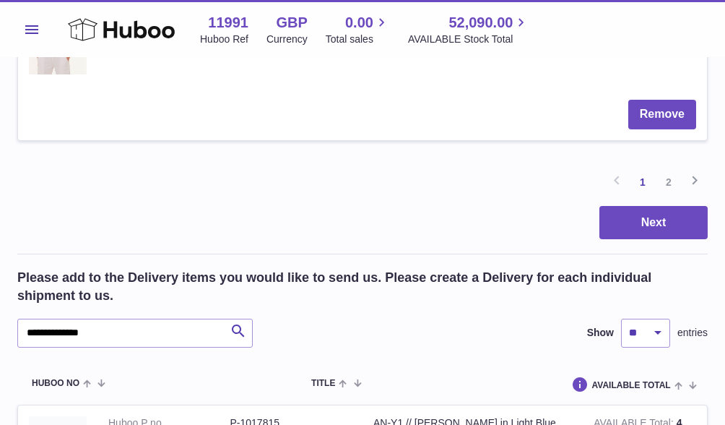
scroll to position [1814, 0]
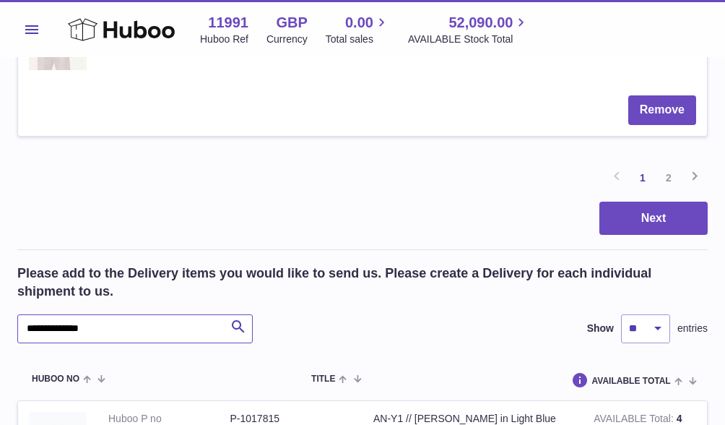
drag, startPoint x: 103, startPoint y: 270, endPoint x: 58, endPoint y: 267, distance: 44.9
click at [58, 314] on input "**********" at bounding box center [134, 328] width 235 height 29
type input "**********"
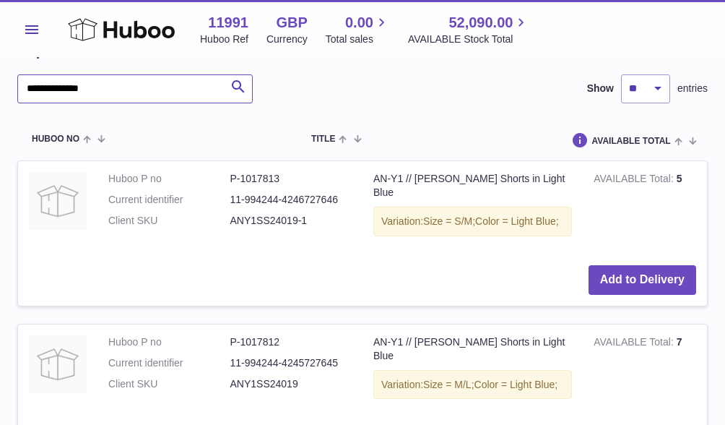
scroll to position [2055, 0]
click at [630, 254] on td "Add to Delivery" at bounding box center [362, 279] width 689 height 51
click at [632, 264] on button "Add to Delivery" at bounding box center [643, 279] width 108 height 30
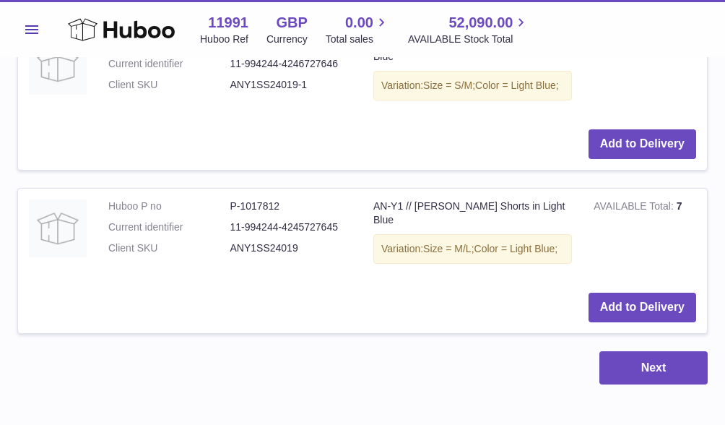
scroll to position [2170, 0]
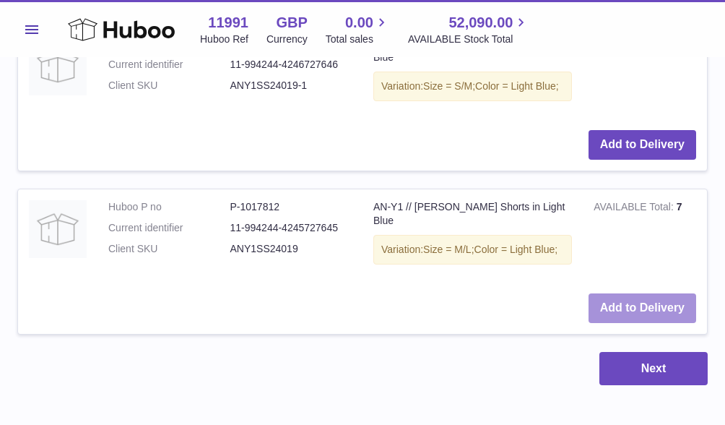
click at [620, 293] on button "Add to Delivery" at bounding box center [643, 308] width 108 height 30
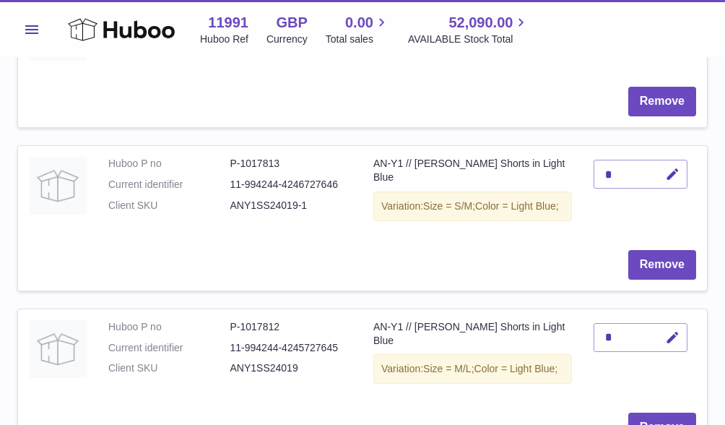
scroll to position [1465, 0]
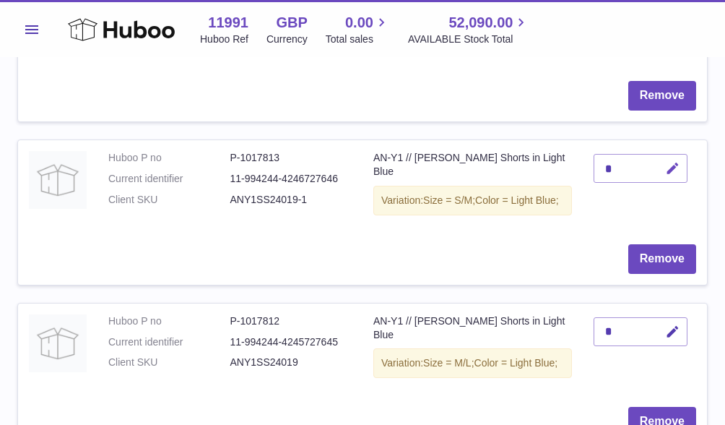
click at [668, 161] on icon "button" at bounding box center [672, 168] width 15 height 15
type input "*"
click at [670, 324] on icon "button" at bounding box center [672, 331] width 15 height 15
click at [670, 162] on icon "submit" at bounding box center [673, 168] width 13 height 13
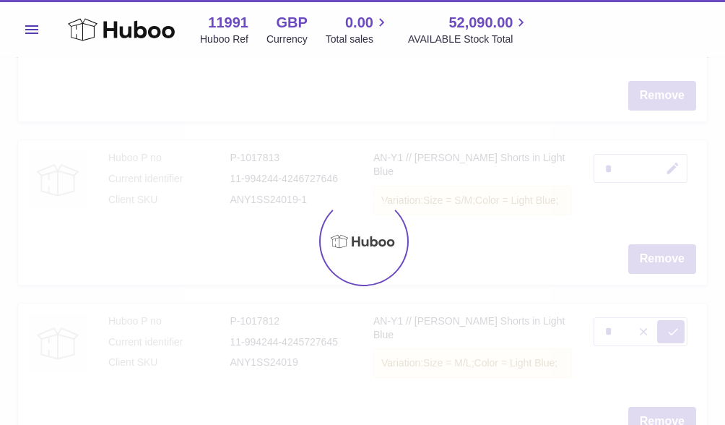
type input "*"
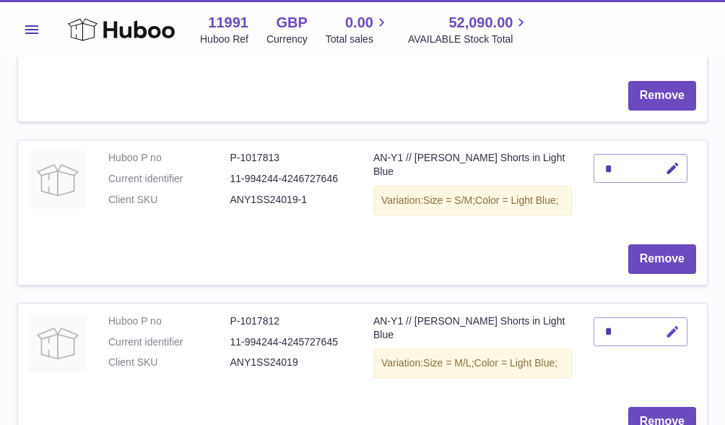
click at [673, 324] on icon "button" at bounding box center [672, 331] width 15 height 15
type input "*"
click at [672, 325] on icon "submit" at bounding box center [673, 331] width 13 height 13
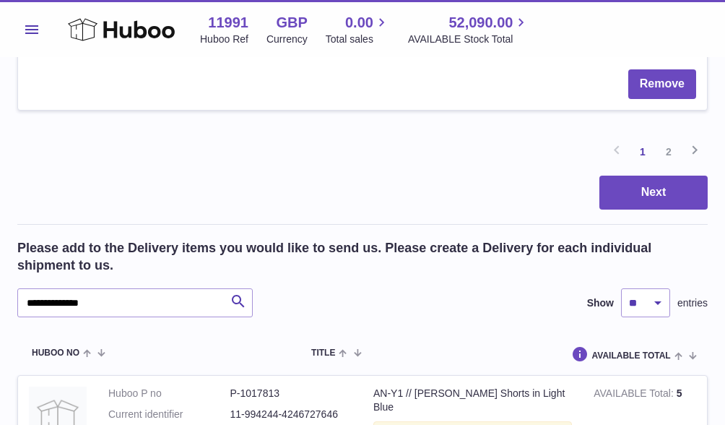
scroll to position [1869, 0]
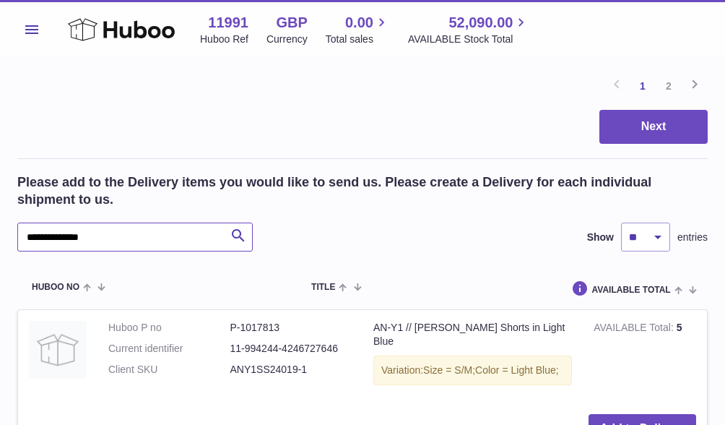
drag, startPoint x: 108, startPoint y: 165, endPoint x: -32, endPoint y: 165, distance: 140.1
type input "**********"
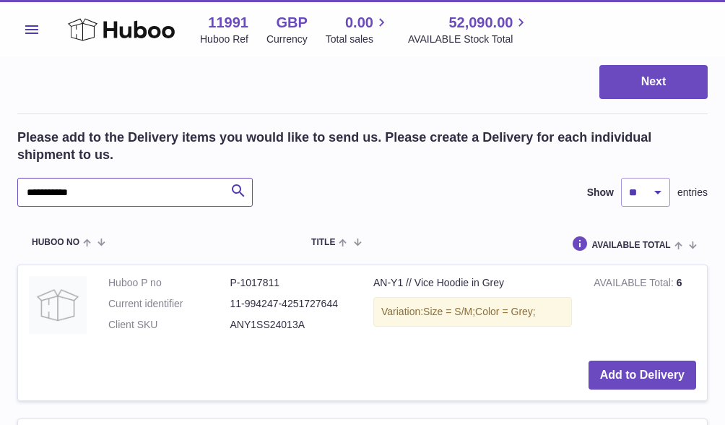
scroll to position [1934, 0]
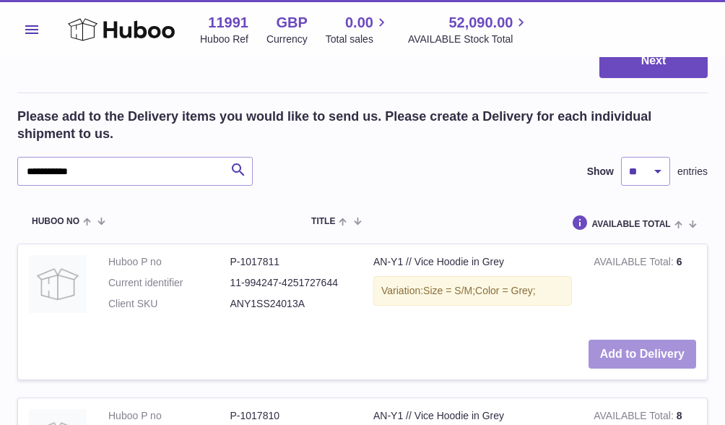
click at [646, 339] on button "Add to Delivery" at bounding box center [643, 354] width 108 height 30
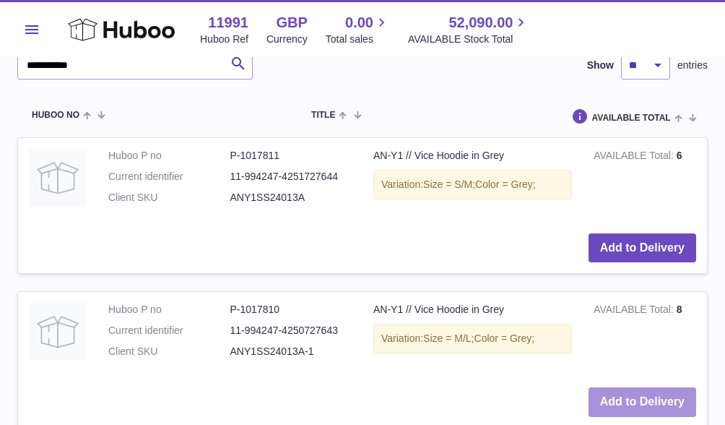
scroll to position [2042, 0]
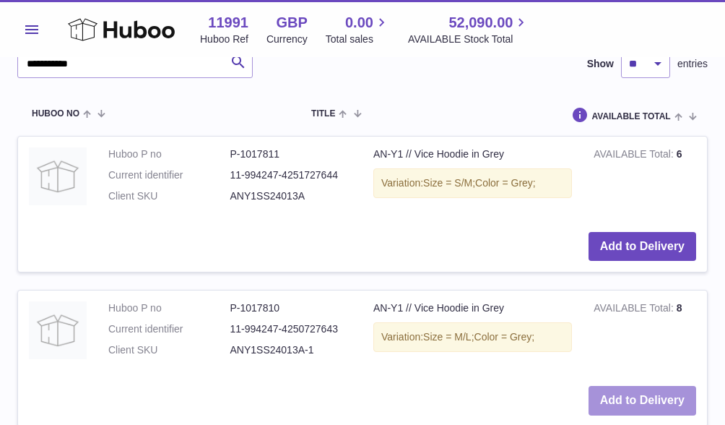
click at [651, 386] on button "Add to Delivery" at bounding box center [643, 401] width 108 height 30
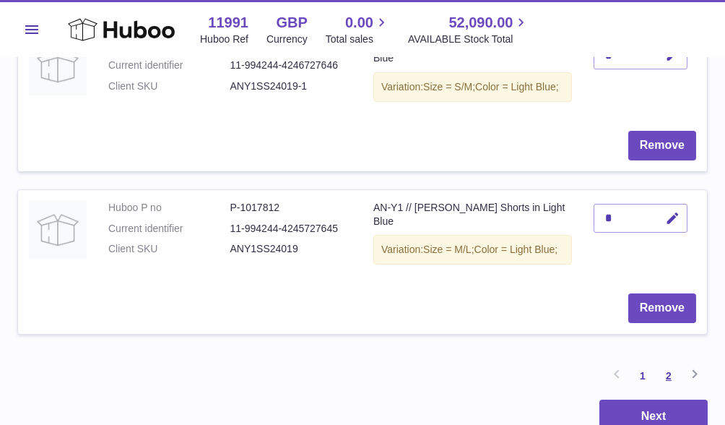
click at [661, 363] on link "2" at bounding box center [669, 376] width 26 height 26
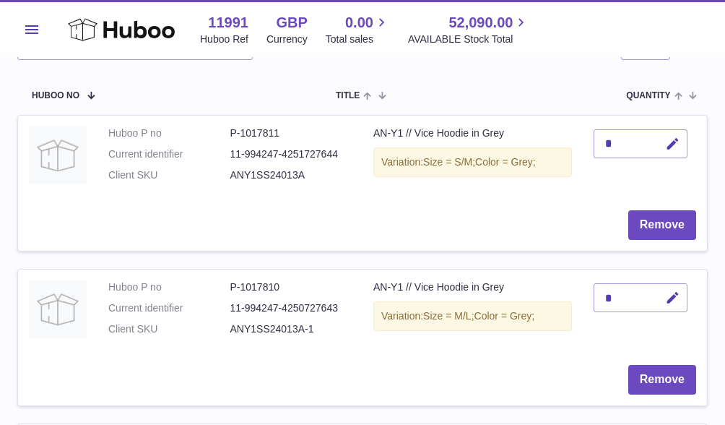
scroll to position [191, 0]
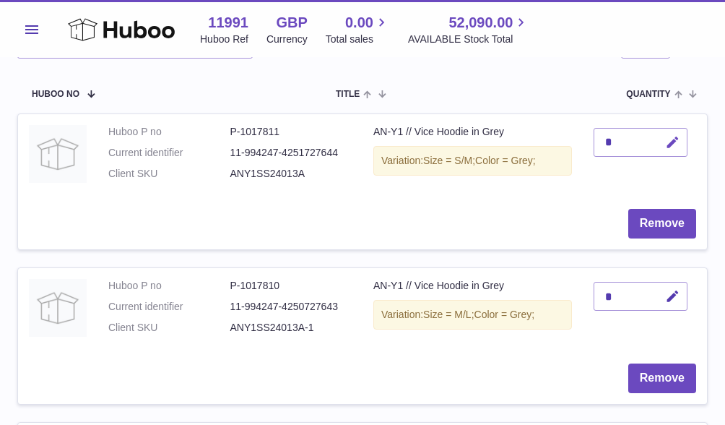
click at [672, 139] on icon "button" at bounding box center [672, 142] width 15 height 15
type input "*"
click at [663, 142] on button "submit" at bounding box center [670, 142] width 27 height 23
click at [675, 292] on icon "button" at bounding box center [672, 296] width 15 height 15
type input "*"
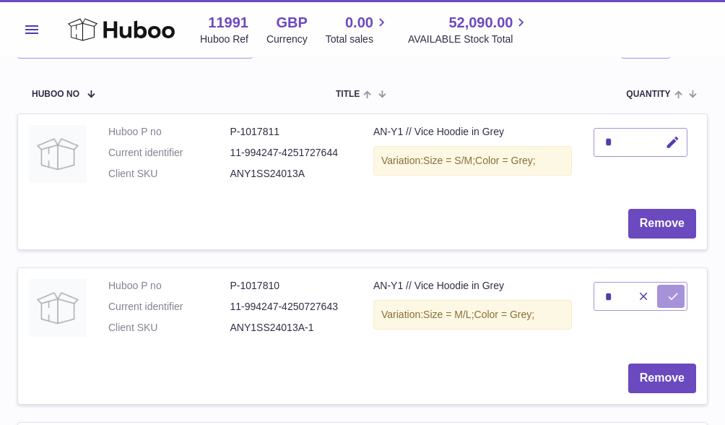
click at [664, 293] on button "submit" at bounding box center [670, 296] width 27 height 23
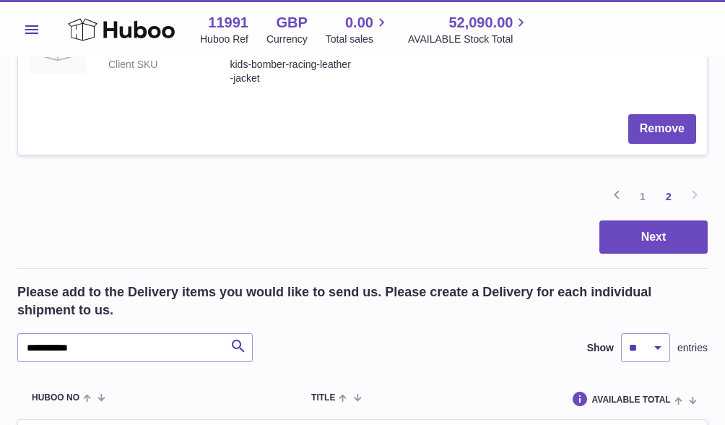
scroll to position [1832, 0]
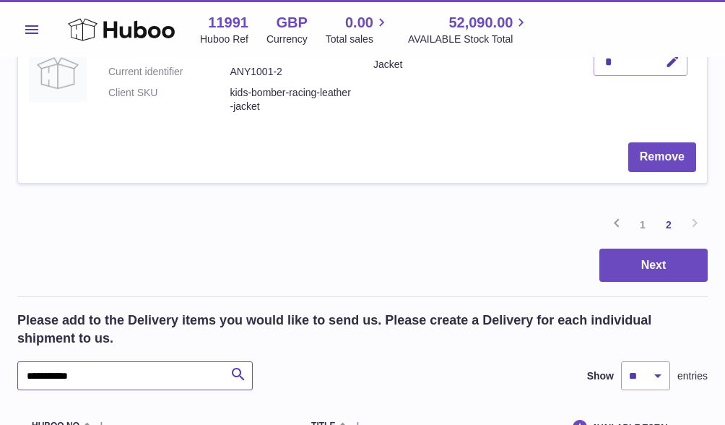
drag, startPoint x: 91, startPoint y: 357, endPoint x: 49, endPoint y: 357, distance: 41.9
click at [49, 361] on input "**********" at bounding box center [134, 375] width 235 height 29
type input "*********"
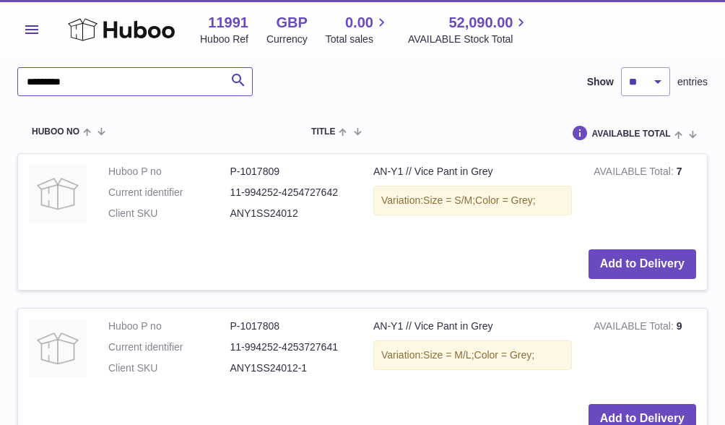
scroll to position [2155, 0]
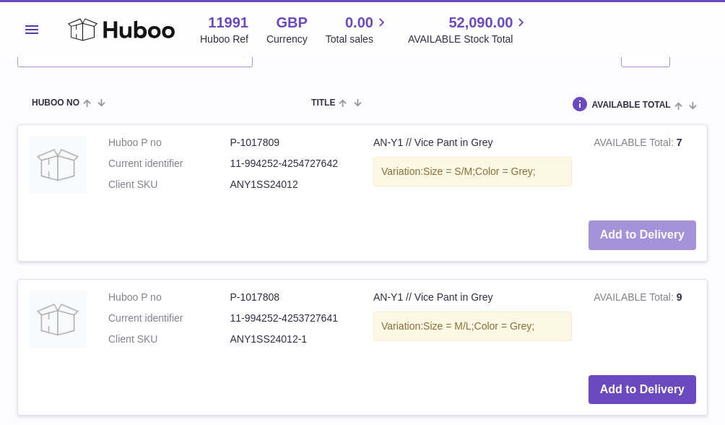
click at [659, 221] on button "Add to Delivery" at bounding box center [643, 235] width 108 height 30
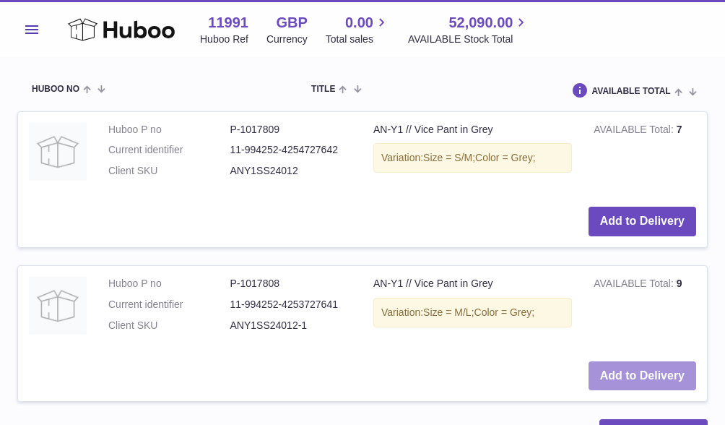
click at [649, 361] on button "Add to Delivery" at bounding box center [643, 376] width 108 height 30
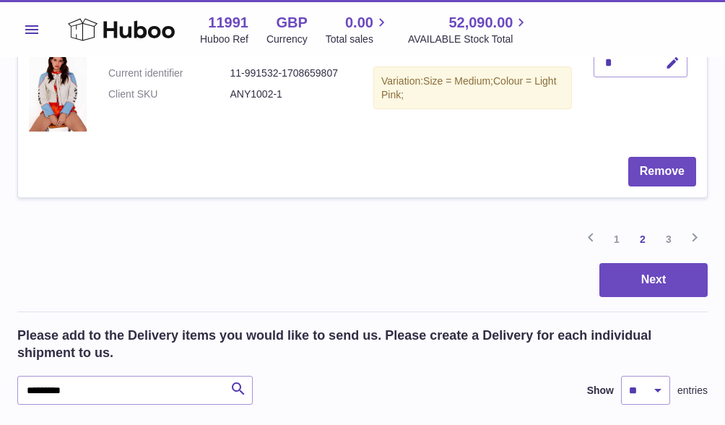
scroll to position [1779, 0]
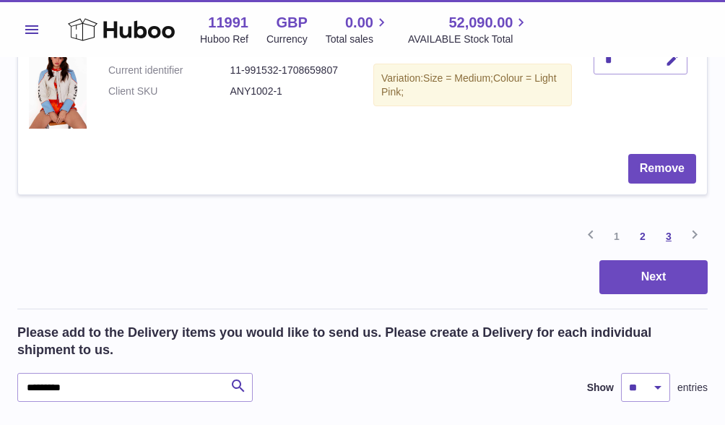
click at [671, 223] on link "3" at bounding box center [669, 236] width 26 height 26
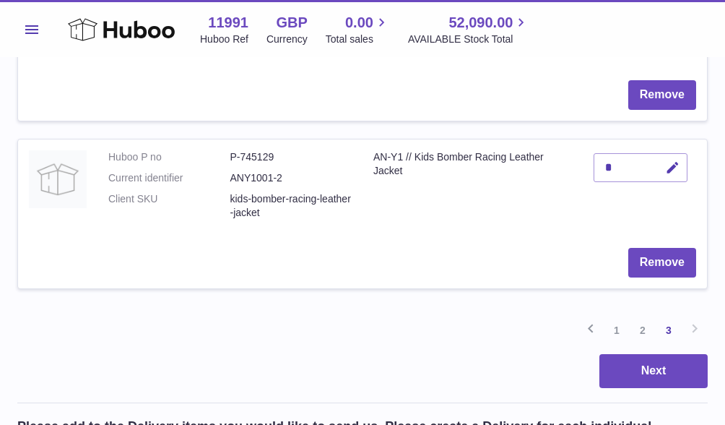
scroll to position [268, 0]
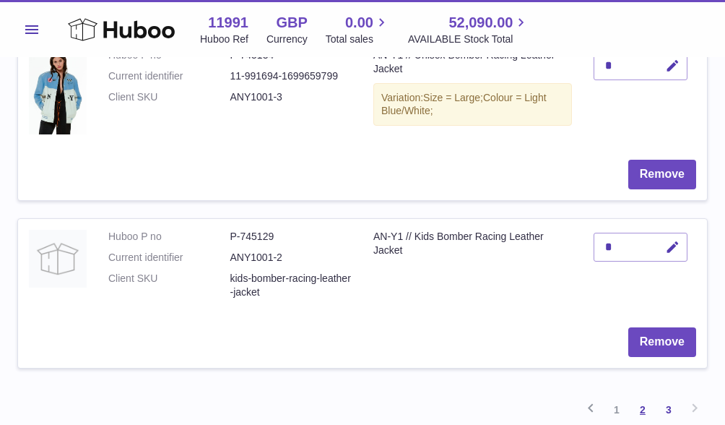
click at [640, 402] on link "2" at bounding box center [643, 410] width 26 height 26
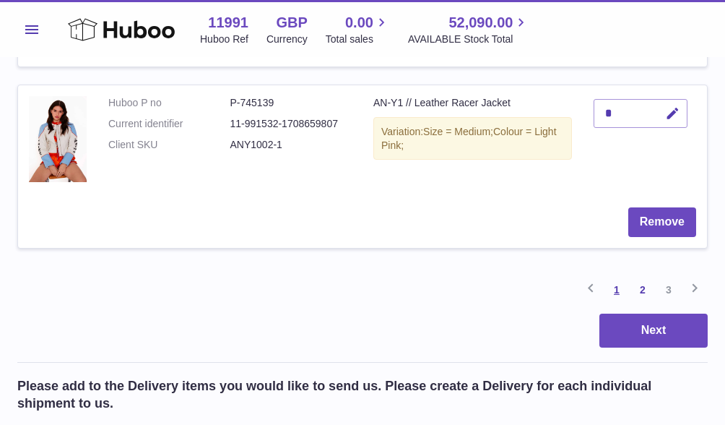
click at [618, 277] on link "1" at bounding box center [617, 290] width 26 height 26
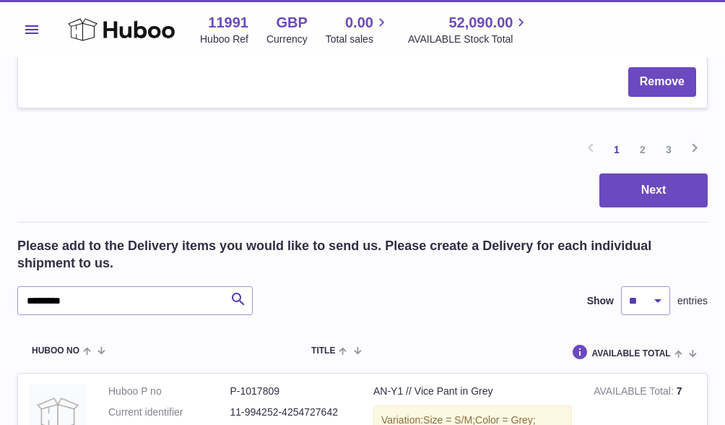
scroll to position [1510, 0]
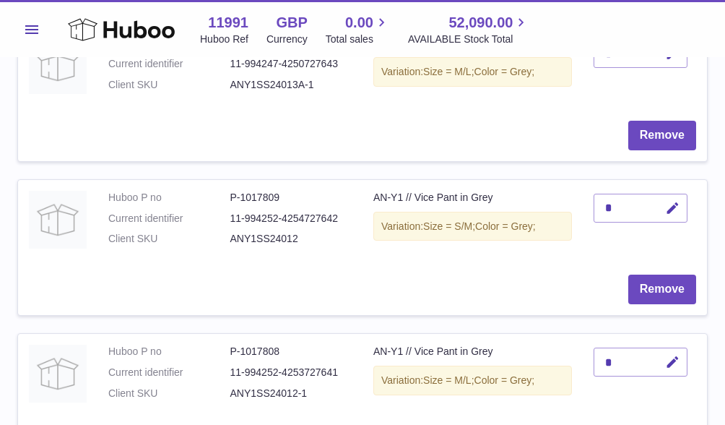
scroll to position [462, 0]
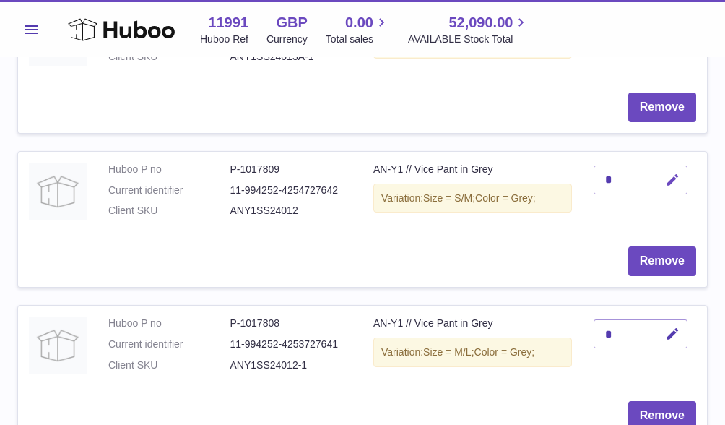
click at [668, 179] on icon "button" at bounding box center [672, 180] width 15 height 15
type input "*"
click at [680, 326] on icon "button" at bounding box center [672, 333] width 15 height 15
click at [672, 173] on icon "submit" at bounding box center [673, 179] width 13 height 13
type input "*"
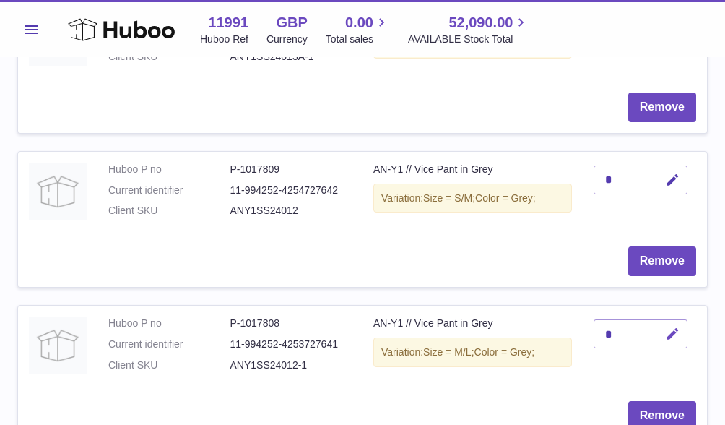
click at [676, 326] on icon "button" at bounding box center [672, 333] width 15 height 15
type input "*"
click at [682, 327] on button "submit" at bounding box center [670, 333] width 27 height 23
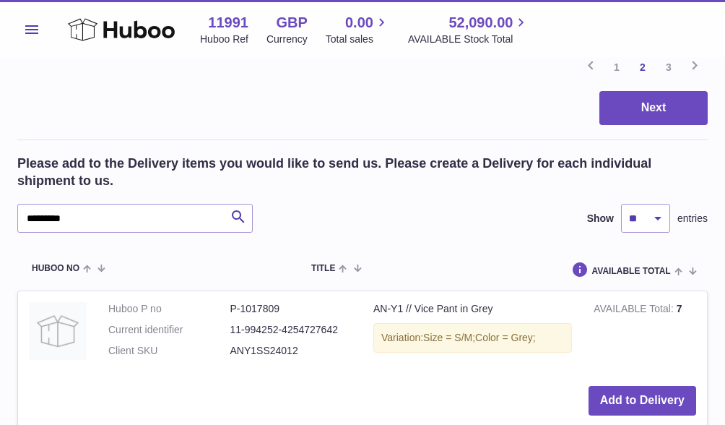
scroll to position [1949, 0]
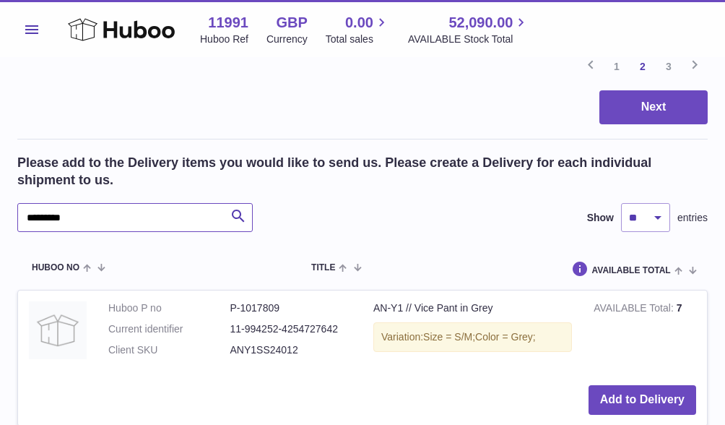
drag, startPoint x: 62, startPoint y: 202, endPoint x: -26, endPoint y: 196, distance: 88.3
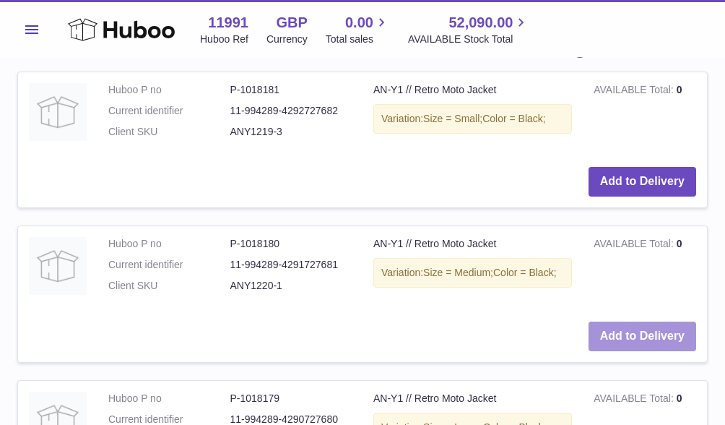
scroll to position [2204, 0]
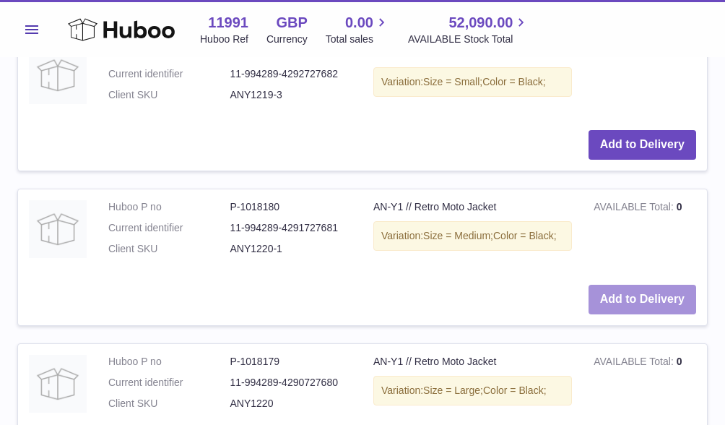
type input "*****"
click at [633, 285] on button "Add to Delivery" at bounding box center [643, 300] width 108 height 30
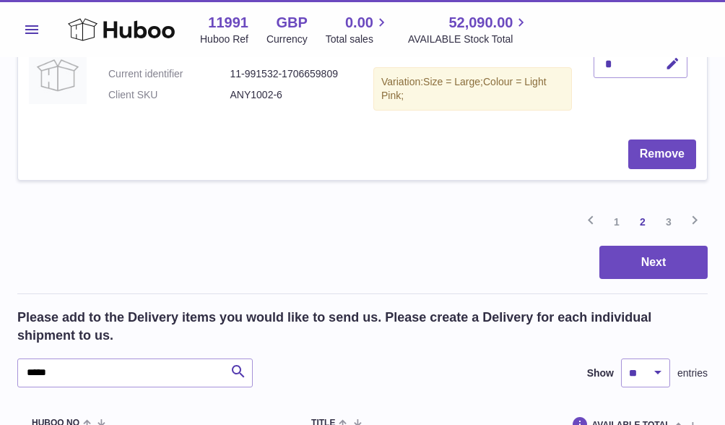
scroll to position [1765, 0]
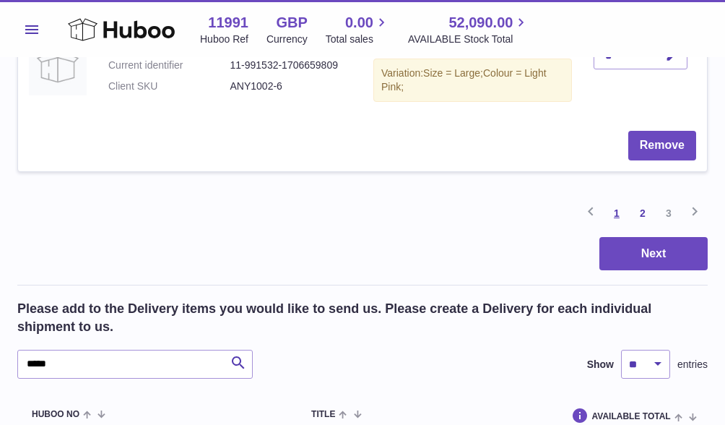
click at [612, 200] on link "1" at bounding box center [617, 213] width 26 height 26
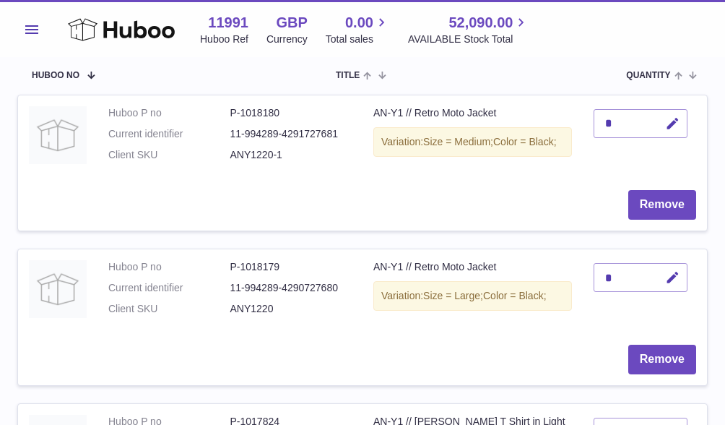
scroll to position [212, 0]
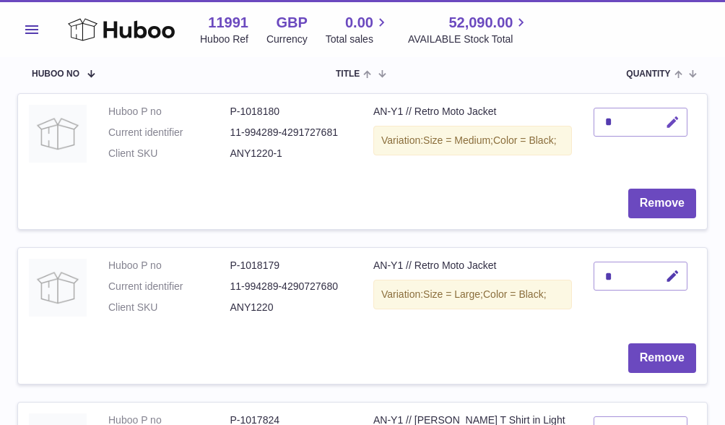
click at [667, 111] on button "button" at bounding box center [671, 123] width 34 height 30
type input "*"
click at [672, 116] on icon "submit" at bounding box center [673, 122] width 13 height 13
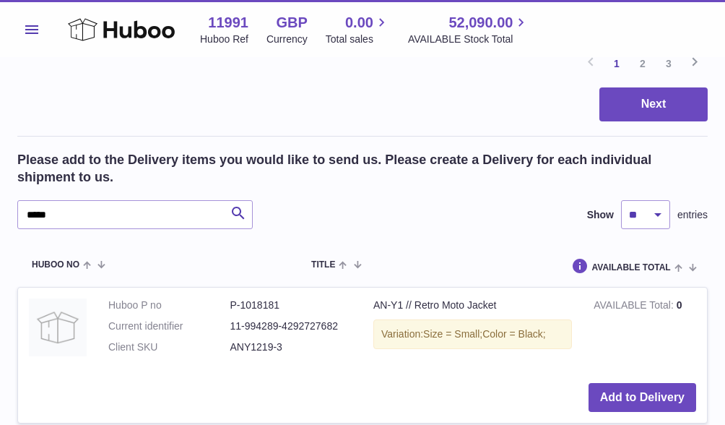
scroll to position [1889, 0]
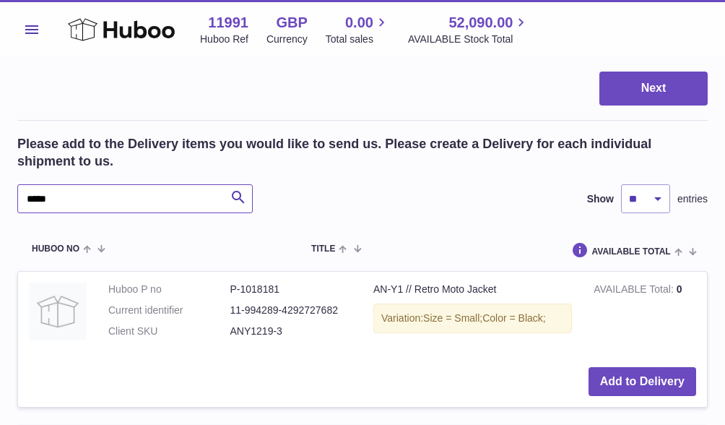
drag, startPoint x: 69, startPoint y: 129, endPoint x: 11, endPoint y: 129, distance: 57.8
drag, startPoint x: 52, startPoint y: 129, endPoint x: -23, endPoint y: 125, distance: 75.2
drag, startPoint x: 56, startPoint y: 142, endPoint x: -1, endPoint y: 138, distance: 56.5
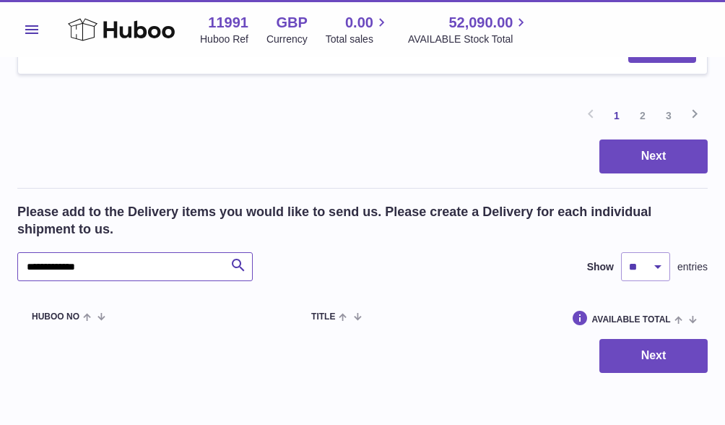
scroll to position [1821, 0]
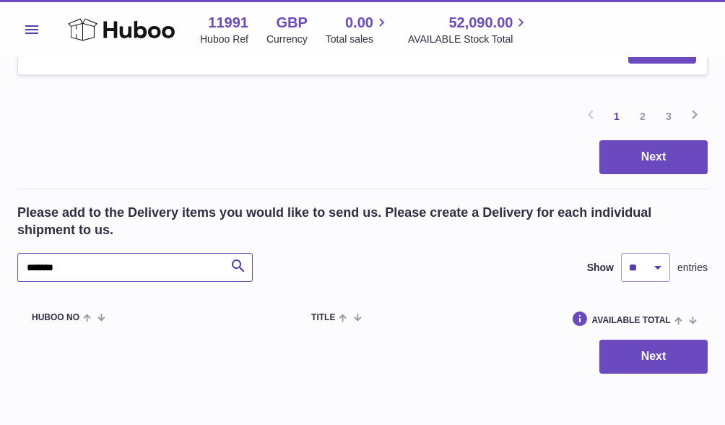
type input "*******"
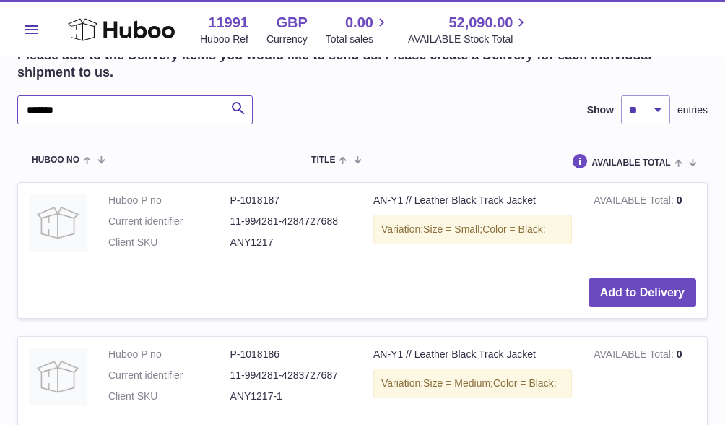
scroll to position [1986, 0]
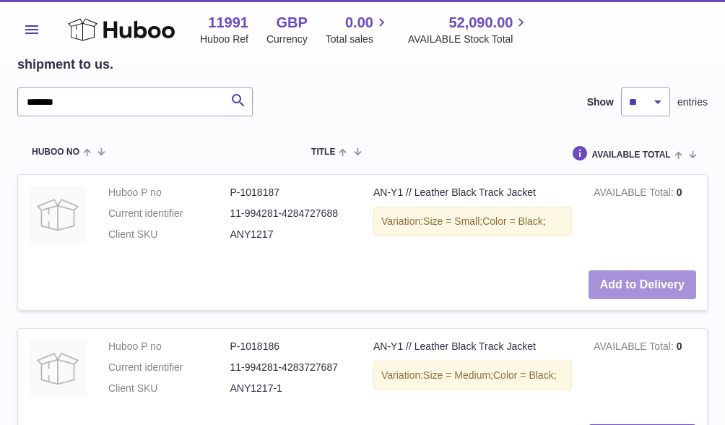
click at [633, 270] on button "Add to Delivery" at bounding box center [643, 285] width 108 height 30
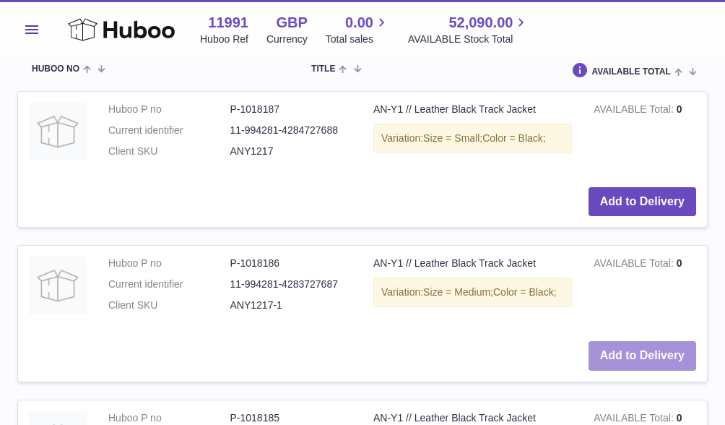
scroll to position [2103, 0]
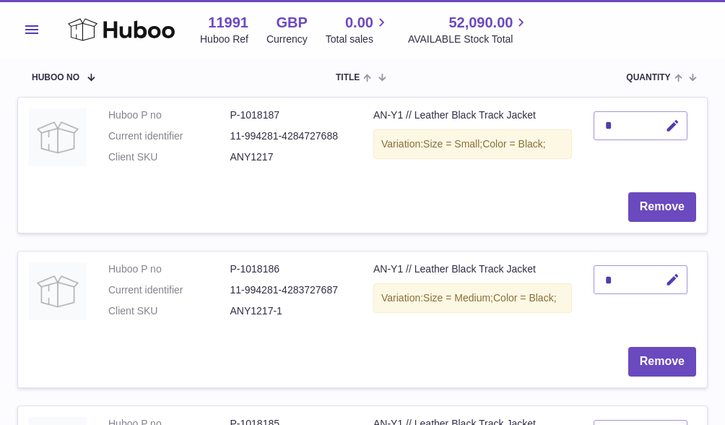
scroll to position [220, 0]
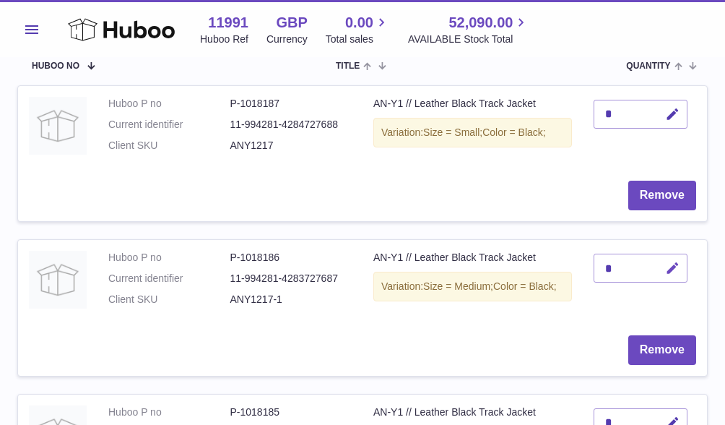
click at [681, 264] on button "button" at bounding box center [671, 269] width 34 height 30
type input "*"
click at [676, 256] on button "submit" at bounding box center [670, 267] width 27 height 23
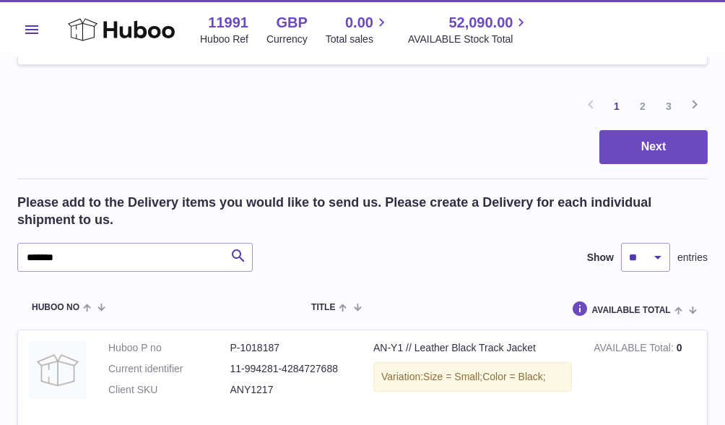
scroll to position [1846, 0]
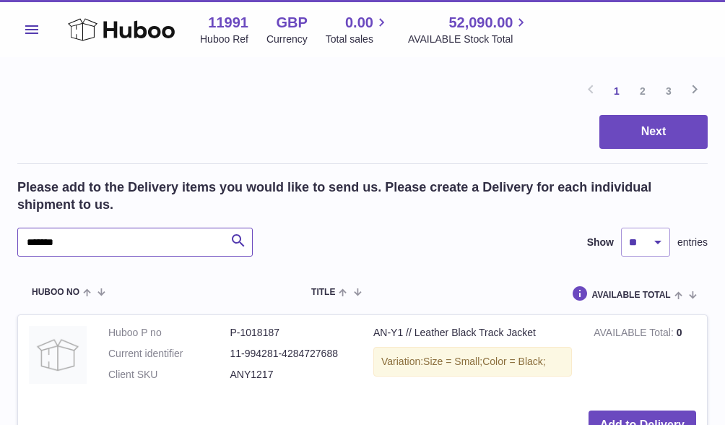
drag, startPoint x: 92, startPoint y: 174, endPoint x: 0, endPoint y: 174, distance: 92.4
click at [0, 174] on div "Create stock delivery - upload to Huboo the delivery details and expected incom…" at bounding box center [362, 129] width 725 height 3835
type input "****"
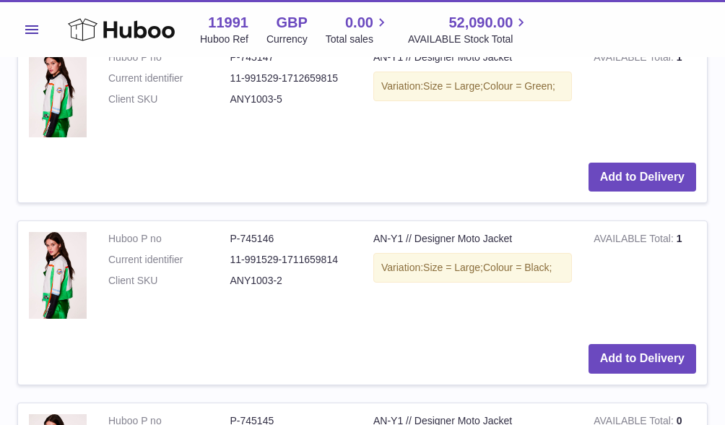
scroll to position [2523, 0]
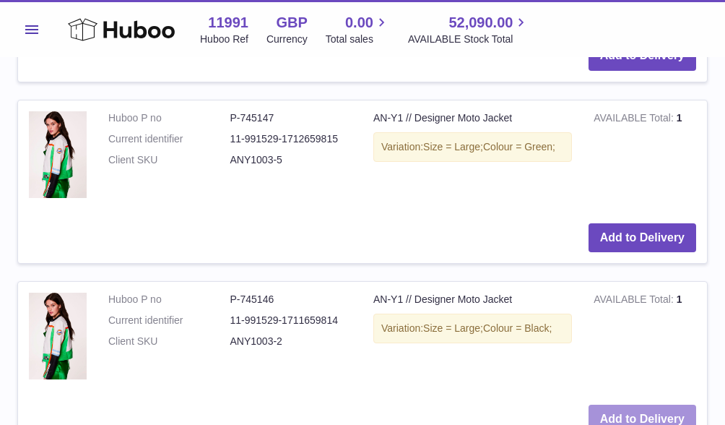
click at [679, 404] on button "Add to Delivery" at bounding box center [643, 419] width 108 height 30
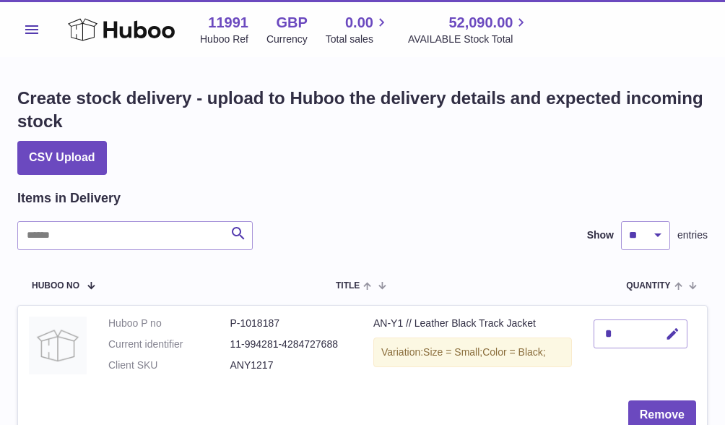
scroll to position [0, 0]
click at [97, 240] on input "text" at bounding box center [134, 235] width 235 height 29
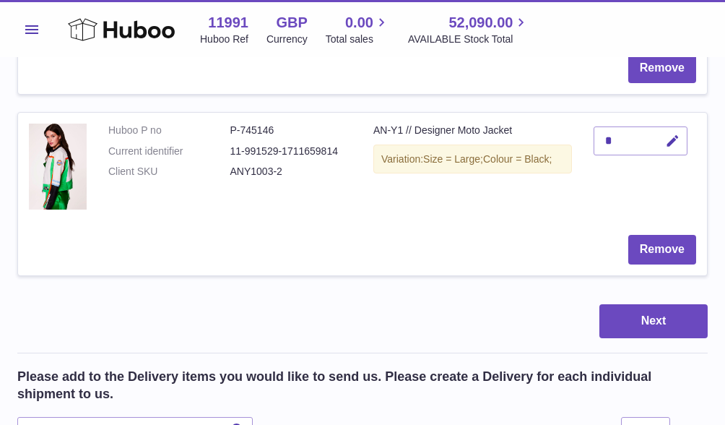
scroll to position [644, 0]
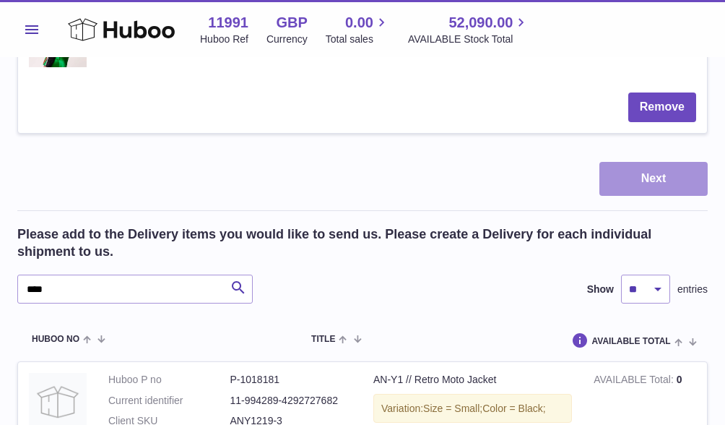
type input "****"
click at [684, 166] on button "Next" at bounding box center [653, 179] width 108 height 34
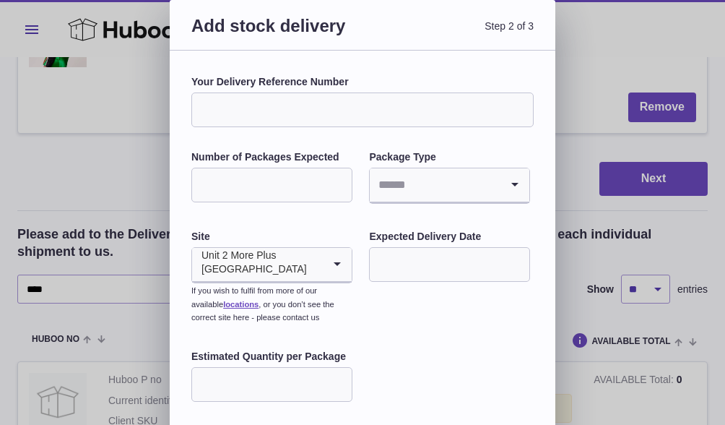
click at [241, 113] on input "Your Delivery Reference Number" at bounding box center [362, 109] width 342 height 35
type input "*****"
click at [276, 183] on input "Number of Packages Expected" at bounding box center [271, 185] width 161 height 35
type input "*"
click at [425, 191] on input "Search for option" at bounding box center [435, 184] width 131 height 33
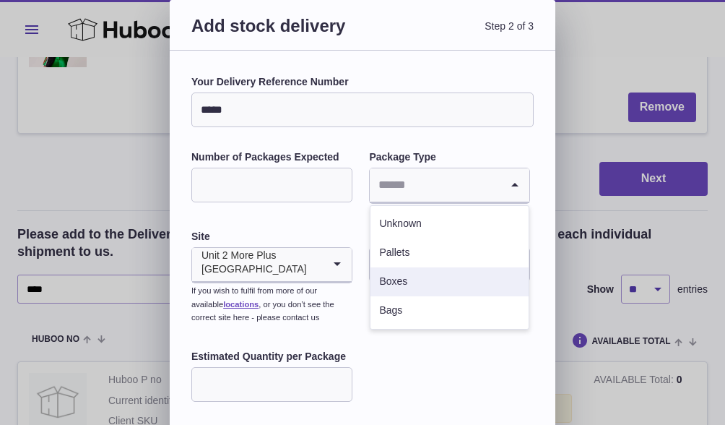
click at [402, 283] on li "Boxes" at bounding box center [450, 281] width 158 height 29
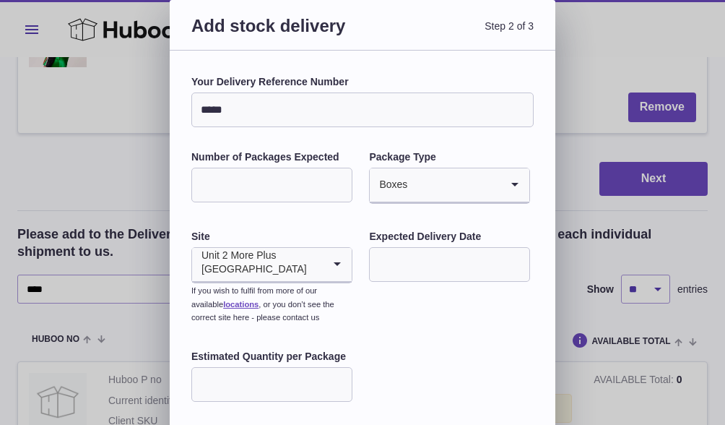
click at [408, 272] on input "text" at bounding box center [449, 264] width 161 height 35
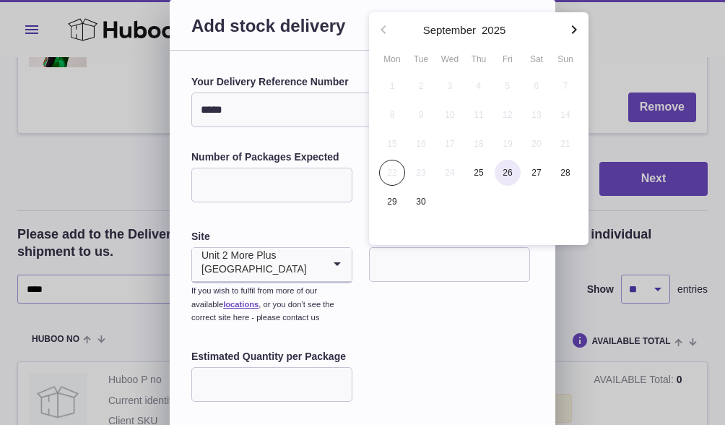
click at [507, 171] on span "26" at bounding box center [508, 173] width 26 height 26
type input "**********"
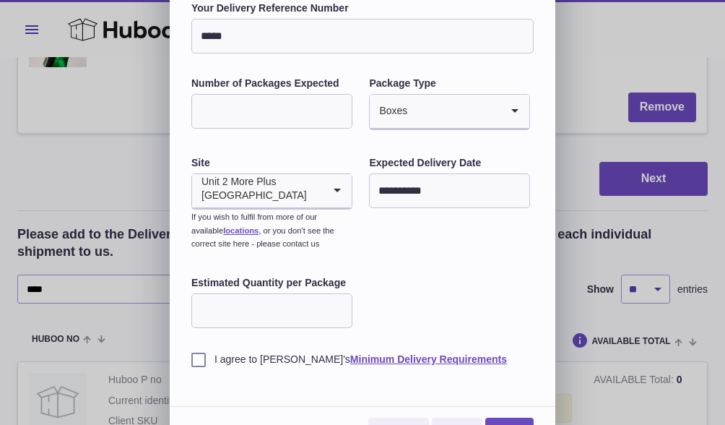
scroll to position [87, 0]
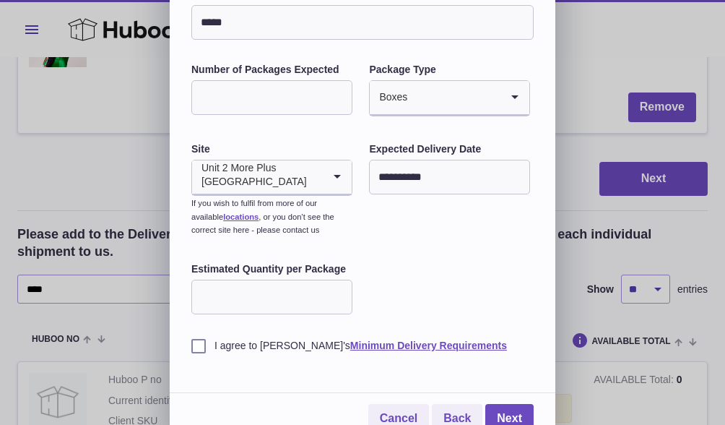
click at [261, 296] on input "Estimated Quantity per Package" at bounding box center [271, 297] width 161 height 35
type input "*"
click at [397, 297] on div "**********" at bounding box center [362, 170] width 342 height 365
click at [197, 339] on label "I agree to Huboo's Minimum Delivery Requirements" at bounding box center [362, 346] width 342 height 14
click at [514, 410] on link "Next" at bounding box center [509, 419] width 48 height 30
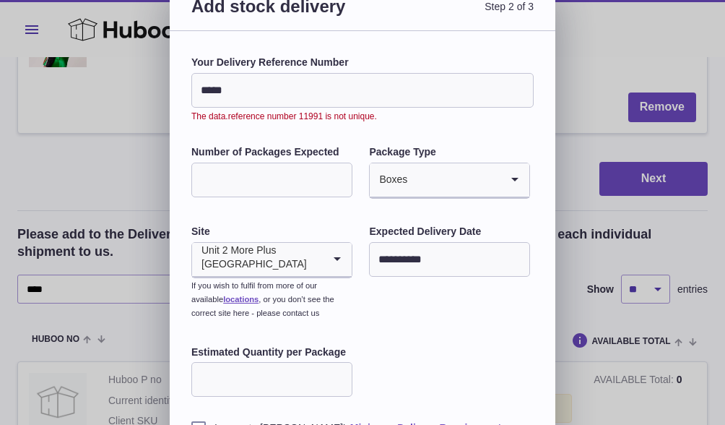
scroll to position [0, 0]
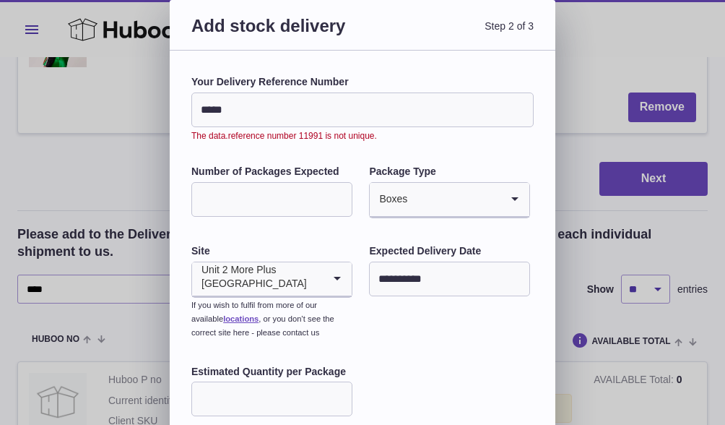
click at [252, 113] on input "*****" at bounding box center [362, 109] width 342 height 35
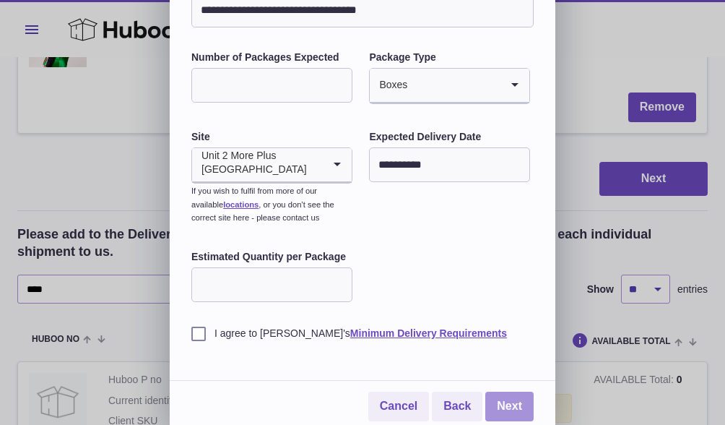
scroll to position [99, 0]
type input "**********"
click at [508, 397] on link "Next" at bounding box center [509, 407] width 48 height 30
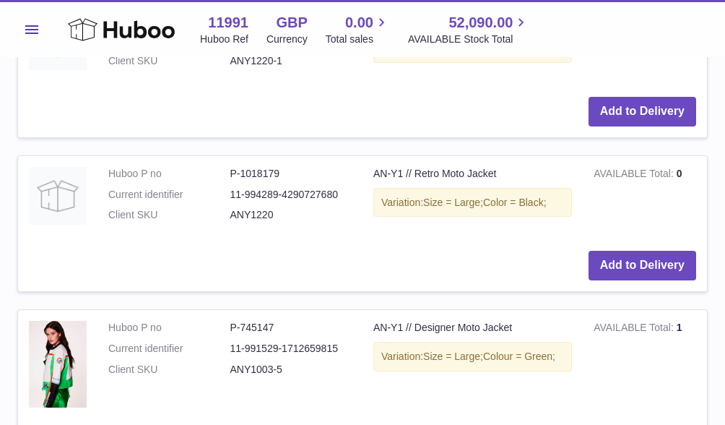
scroll to position [0, 0]
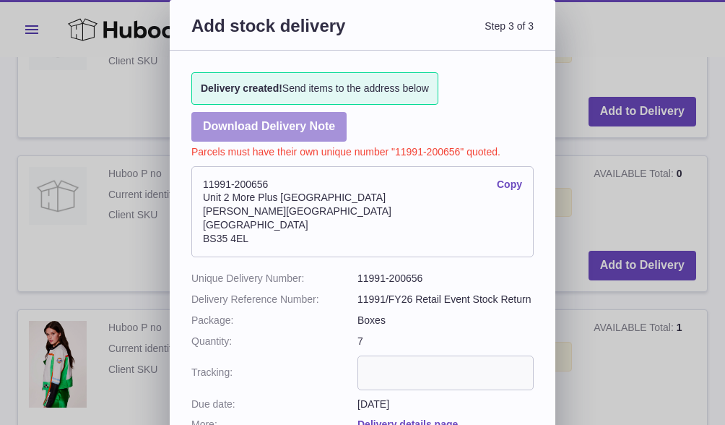
click at [293, 131] on link "Download Delivery Note" at bounding box center [268, 127] width 155 height 30
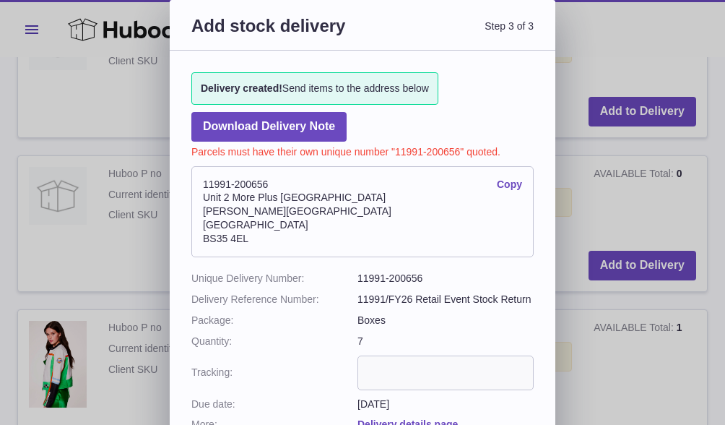
click at [511, 178] on link "Copy" at bounding box center [509, 185] width 25 height 14
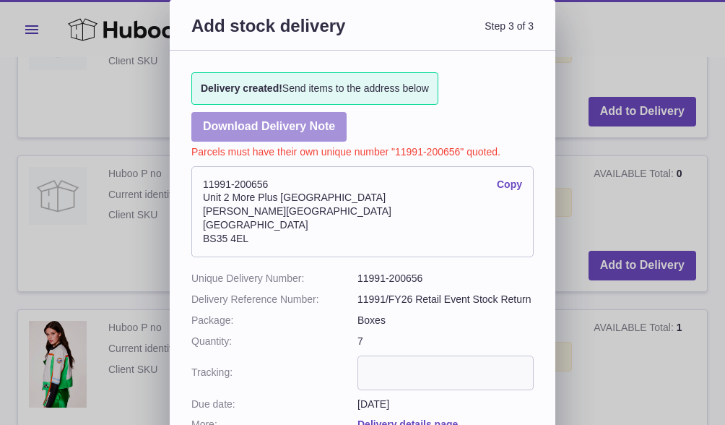
click at [258, 121] on link "Download Delivery Note" at bounding box center [268, 127] width 155 height 30
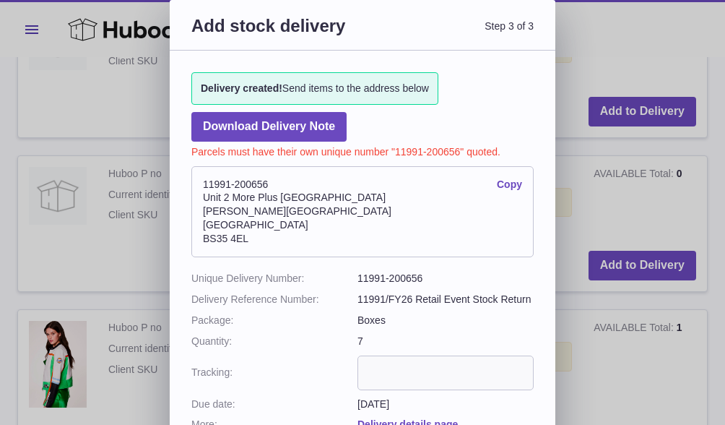
click at [516, 183] on link "Copy" at bounding box center [509, 185] width 25 height 14
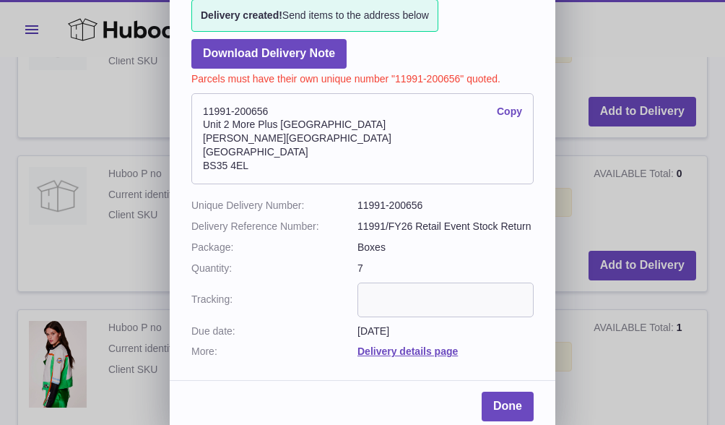
scroll to position [72, 0]
drag, startPoint x: 281, startPoint y: 161, endPoint x: 181, endPoint y: 103, distance: 116.2
click at [181, 103] on div "Delivery created! Send items to the address below Download Delivery Note Parcel…" at bounding box center [363, 172] width 386 height 388
copy address "11991-200656 Copy Unit 2 More Plus Central Park Hudson Ave Severn Beach BS35 4EL"
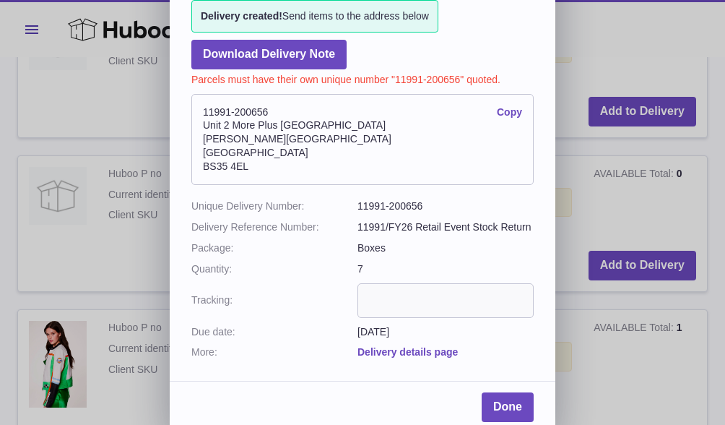
click at [421, 346] on link "Delivery details page" at bounding box center [408, 352] width 100 height 12
click at [508, 400] on link "Done" at bounding box center [508, 407] width 52 height 30
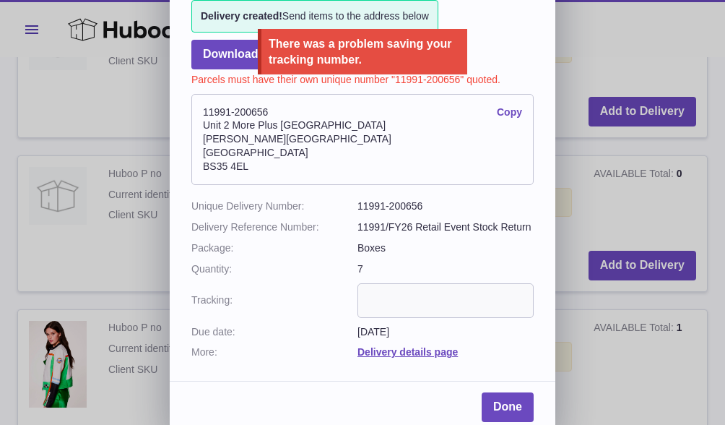
click at [300, 248] on dl "Unique Delivery Number: 11991-200656 Delivery Reference Number: 11991/FY26 Reta…" at bounding box center [362, 279] width 342 height 160
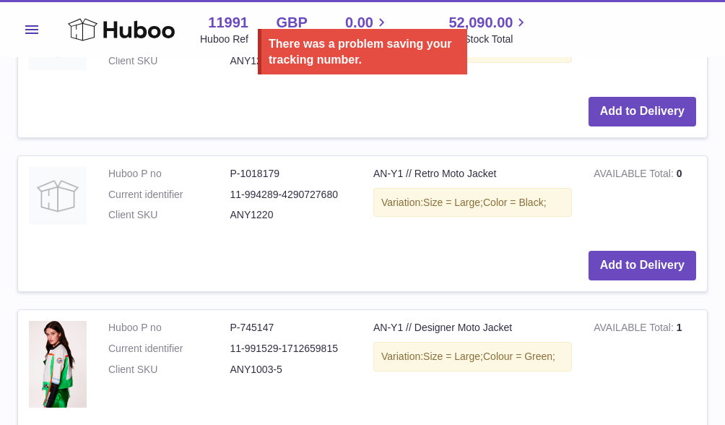
click at [122, 191] on div at bounding box center [362, 212] width 725 height 425
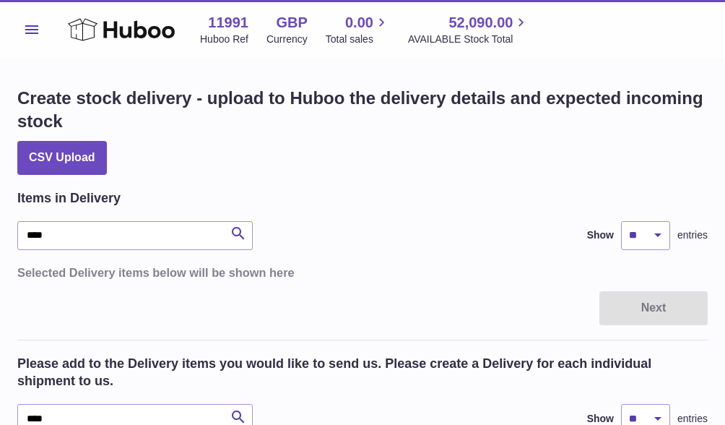
scroll to position [0, 0]
click at [25, 34] on button "Menu" at bounding box center [31, 29] width 29 height 29
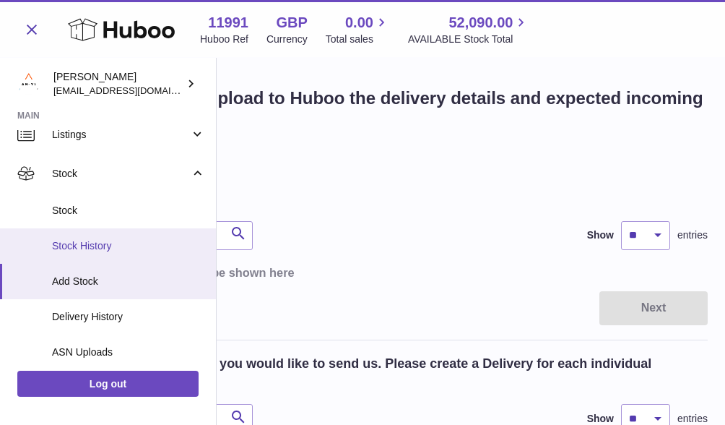
scroll to position [59, 0]
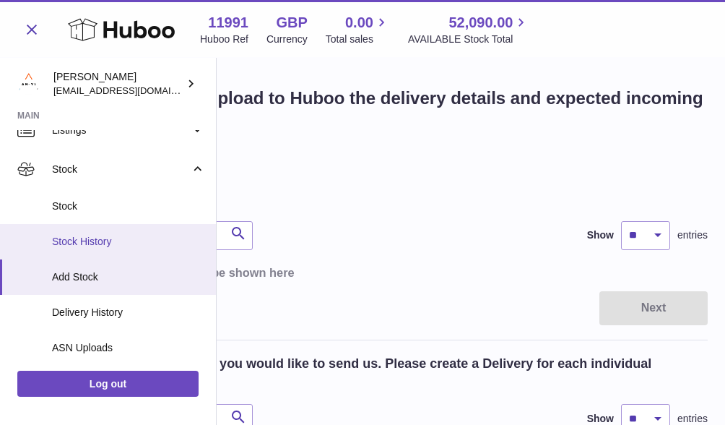
click at [112, 244] on span "Stock History" at bounding box center [128, 242] width 153 height 14
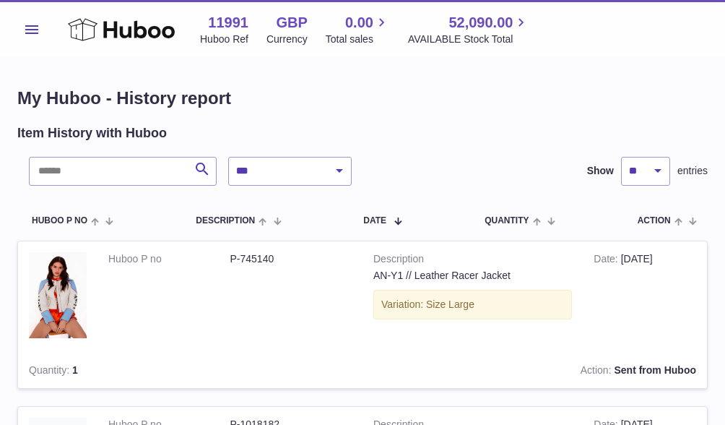
click at [34, 17] on button "Menu" at bounding box center [31, 29] width 29 height 29
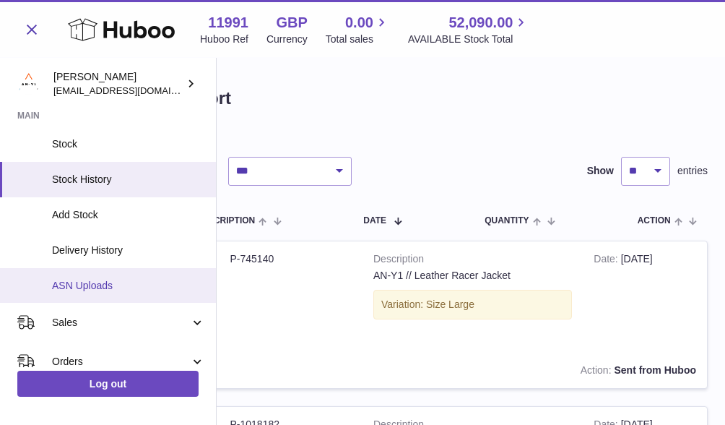
scroll to position [128, 0]
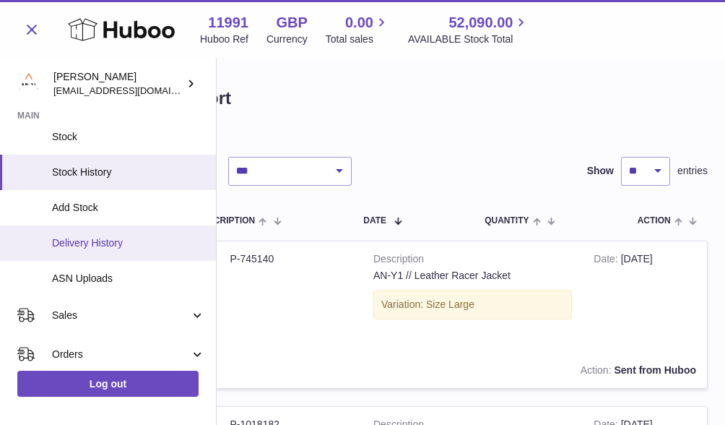
click at [105, 236] on span "Delivery History" at bounding box center [128, 243] width 153 height 14
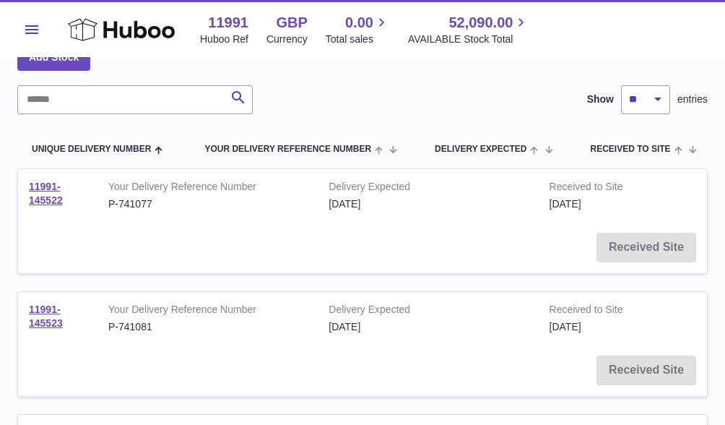
scroll to position [92, 0]
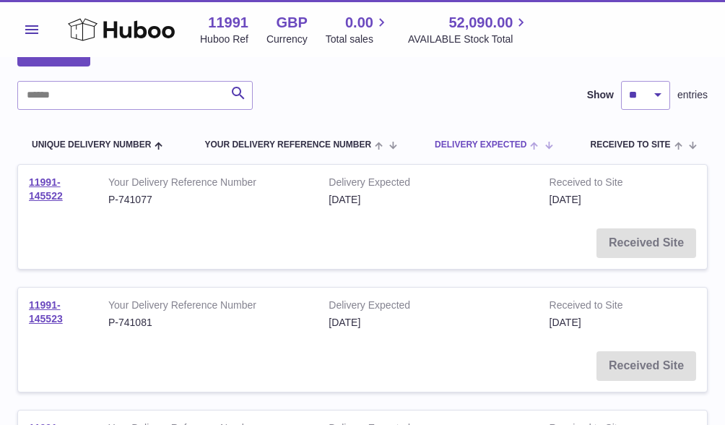
click at [501, 146] on span "Delivery Expected" at bounding box center [481, 144] width 92 height 9
click at [501, 146] on span "Delivery Expected" at bounding box center [491, 144] width 92 height 9
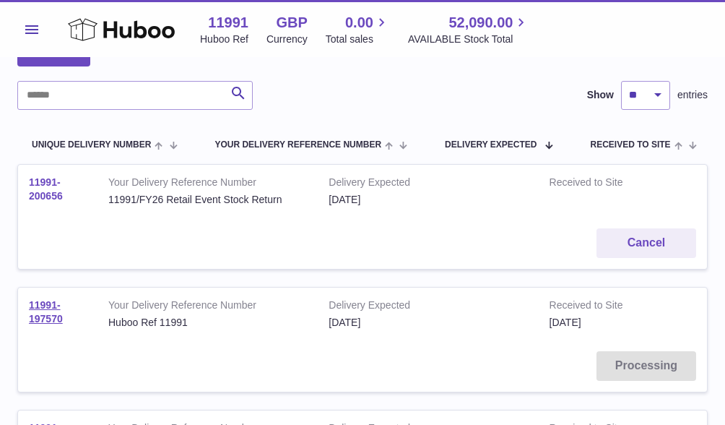
click at [51, 192] on link "11991-200656" at bounding box center [46, 188] width 34 height 25
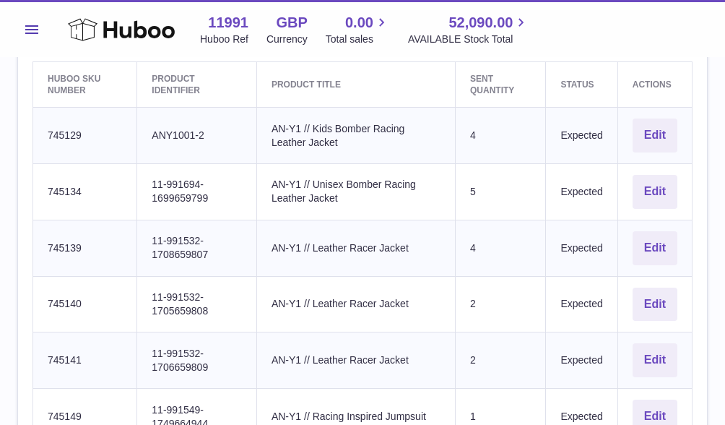
scroll to position [552, 0]
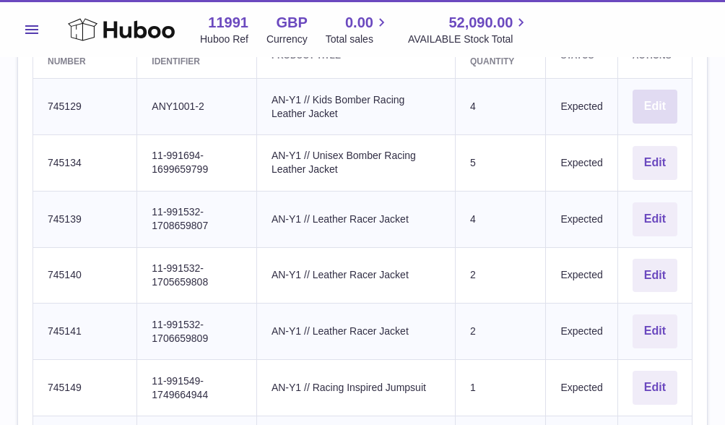
click at [656, 94] on button "Edit" at bounding box center [655, 107] width 45 height 34
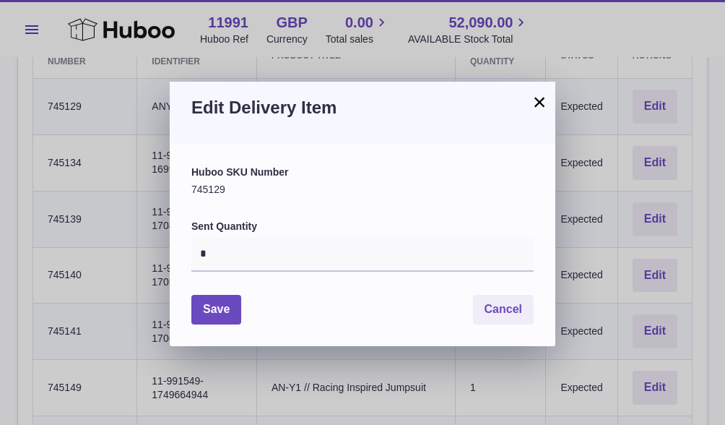
click at [539, 100] on button "×" at bounding box center [539, 101] width 17 height 17
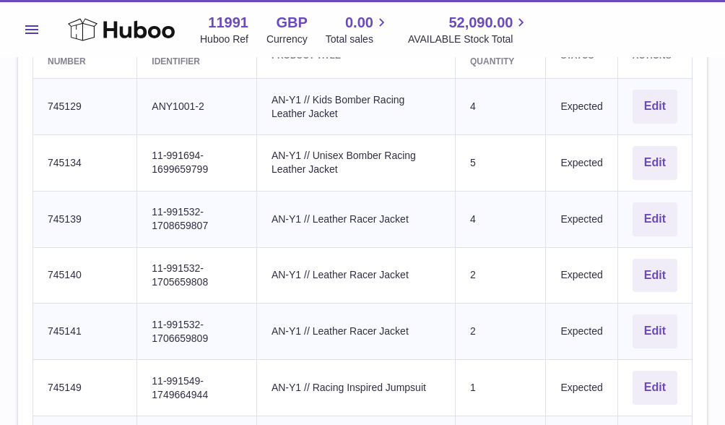
click at [152, 92] on td "Client Identifier ANY1001-2" at bounding box center [197, 107] width 120 height 56
drag, startPoint x: 51, startPoint y: 90, endPoint x: 178, endPoint y: 100, distance: 126.9
click at [178, 100] on tr "Huboo SKU Number 745129 Client Identifier ANY1001-2 Product title AN-Y1 // Kids…" at bounding box center [362, 107] width 659 height 56
drag, startPoint x: 42, startPoint y: 92, endPoint x: 120, endPoint y: 109, distance: 79.9
click at [121, 110] on td "Huboo SKU Number 745129" at bounding box center [85, 107] width 104 height 56
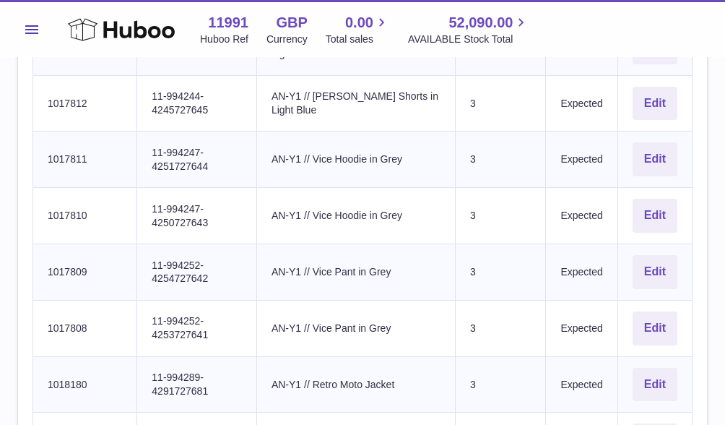
scroll to position [1519, 0]
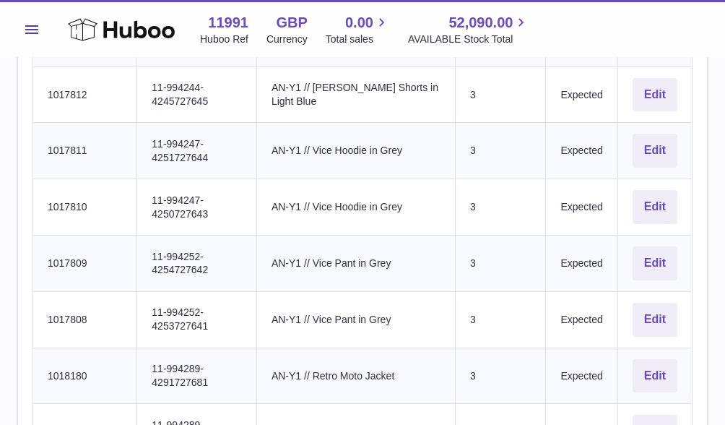
drag, startPoint x: 49, startPoint y: 169, endPoint x: 111, endPoint y: 95, distance: 96.9
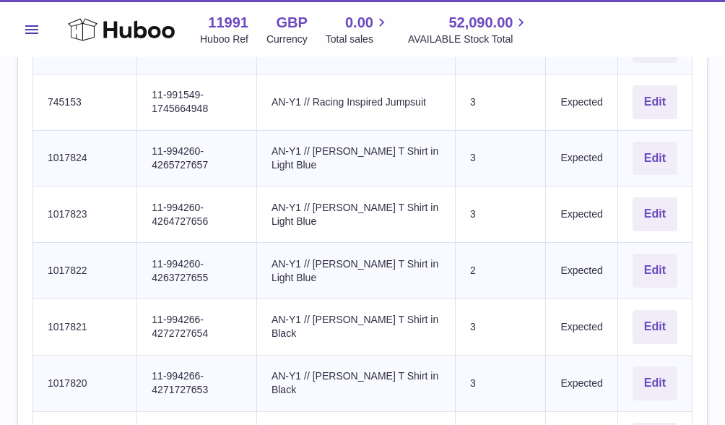
scroll to position [954, 0]
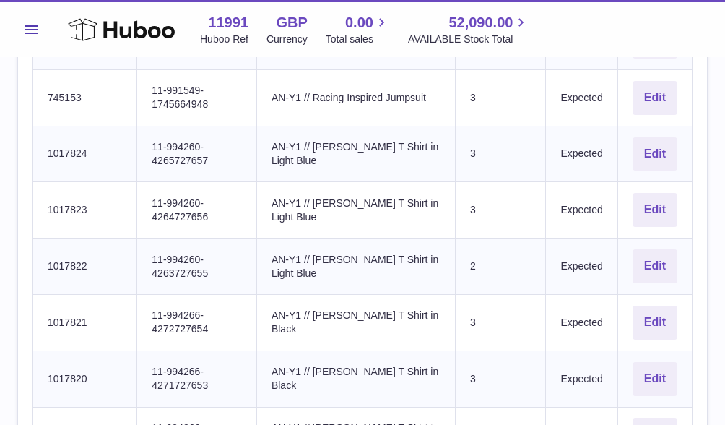
click at [112, 147] on td "Huboo SKU Number 1017824" at bounding box center [85, 154] width 104 height 56
drag, startPoint x: 105, startPoint y: 141, endPoint x: 46, endPoint y: 140, distance: 59.2
click at [46, 140] on td "Huboo SKU Number 1017824" at bounding box center [85, 154] width 104 height 56
copy td "1017824"
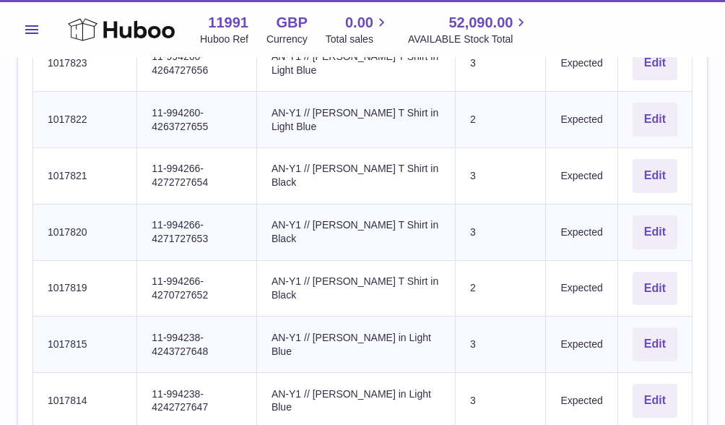
scroll to position [1104, 0]
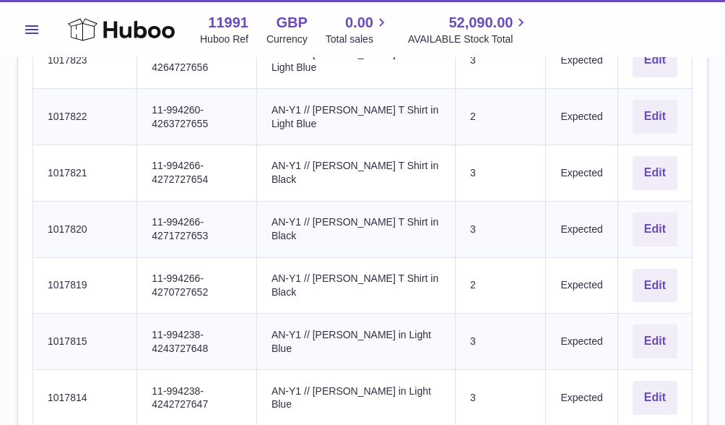
drag, startPoint x: 99, startPoint y: 103, endPoint x: 46, endPoint y: 101, distance: 52.8
click at [46, 101] on td "Huboo SKU Number 1017822" at bounding box center [85, 117] width 104 height 56
copy td "1017822"
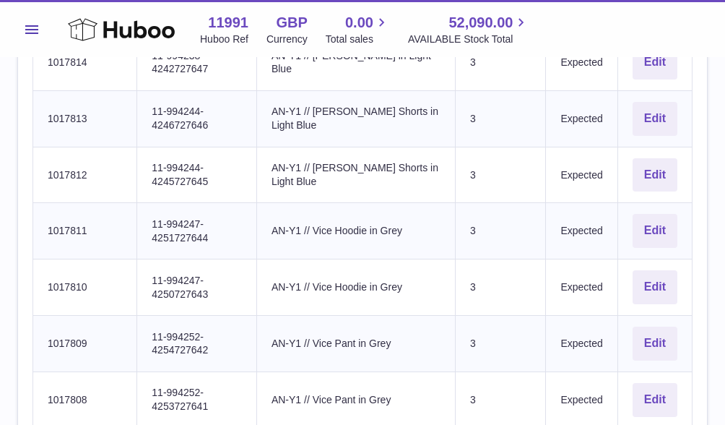
scroll to position [1445, 0]
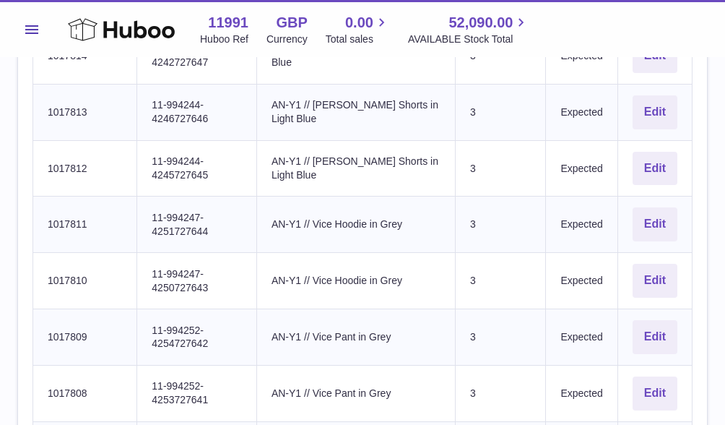
drag, startPoint x: 93, startPoint y: 90, endPoint x: 43, endPoint y: 89, distance: 50.6
click at [43, 89] on td "Huboo SKU Number 1017813" at bounding box center [85, 112] width 104 height 56
copy td "1017813"
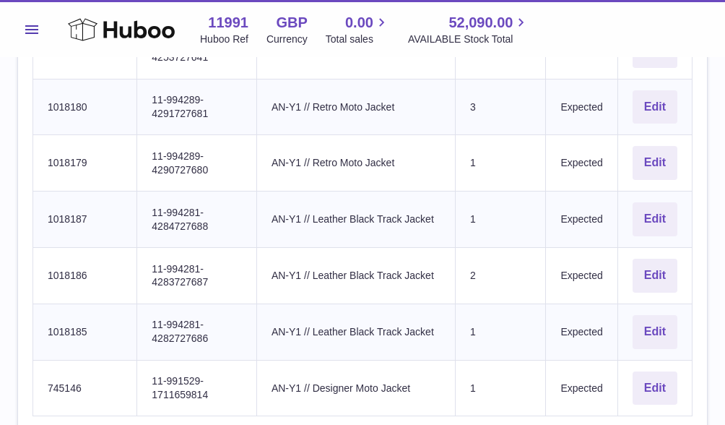
scroll to position [1790, 0]
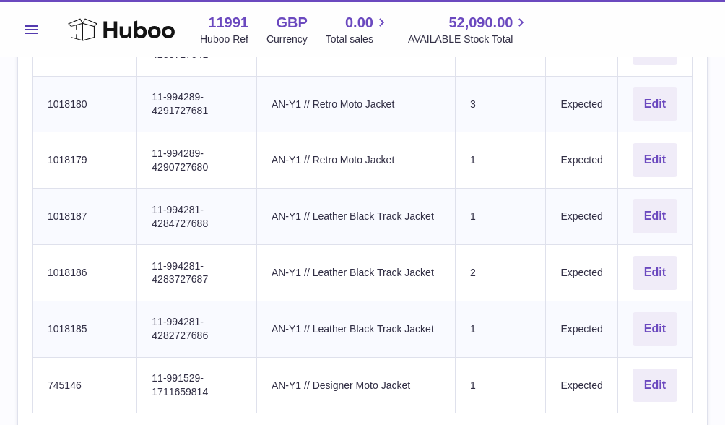
drag, startPoint x: 82, startPoint y: 83, endPoint x: 40, endPoint y: 83, distance: 42.6
click at [40, 83] on td "Huboo SKU Number 1018180" at bounding box center [85, 104] width 104 height 56
copy td "1018180"
click at [100, 142] on td "Huboo SKU Number 1018179" at bounding box center [85, 160] width 104 height 56
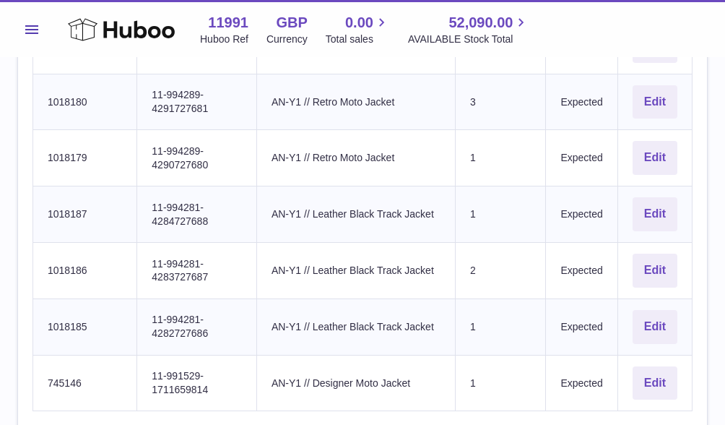
scroll to position [1798, 0]
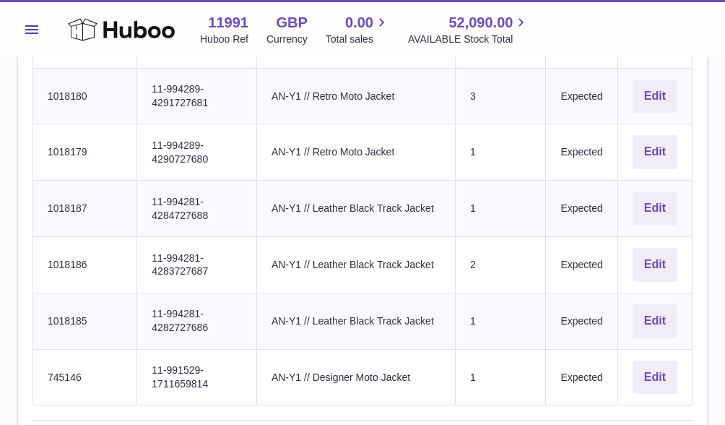
drag, startPoint x: 93, startPoint y: 189, endPoint x: 40, endPoint y: 181, distance: 54.1
click at [40, 181] on td "Huboo SKU Number 1018187" at bounding box center [85, 209] width 104 height 56
copy td "1018187"
click at [478, 244] on td "Sent Quantity 2" at bounding box center [501, 265] width 90 height 56
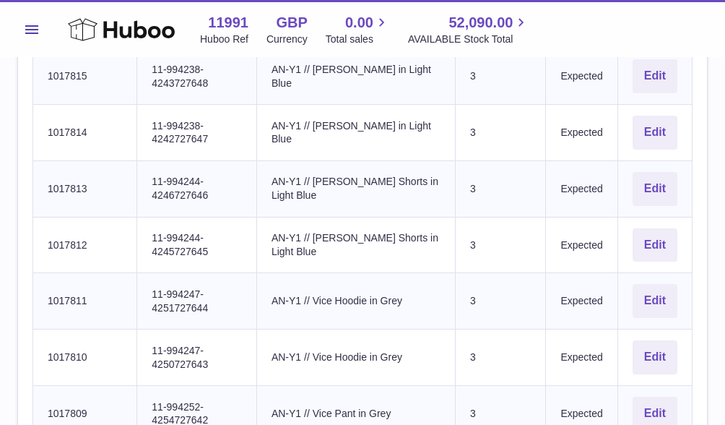
scroll to position [1424, 0]
